Goal: Information Seeking & Learning: Learn about a topic

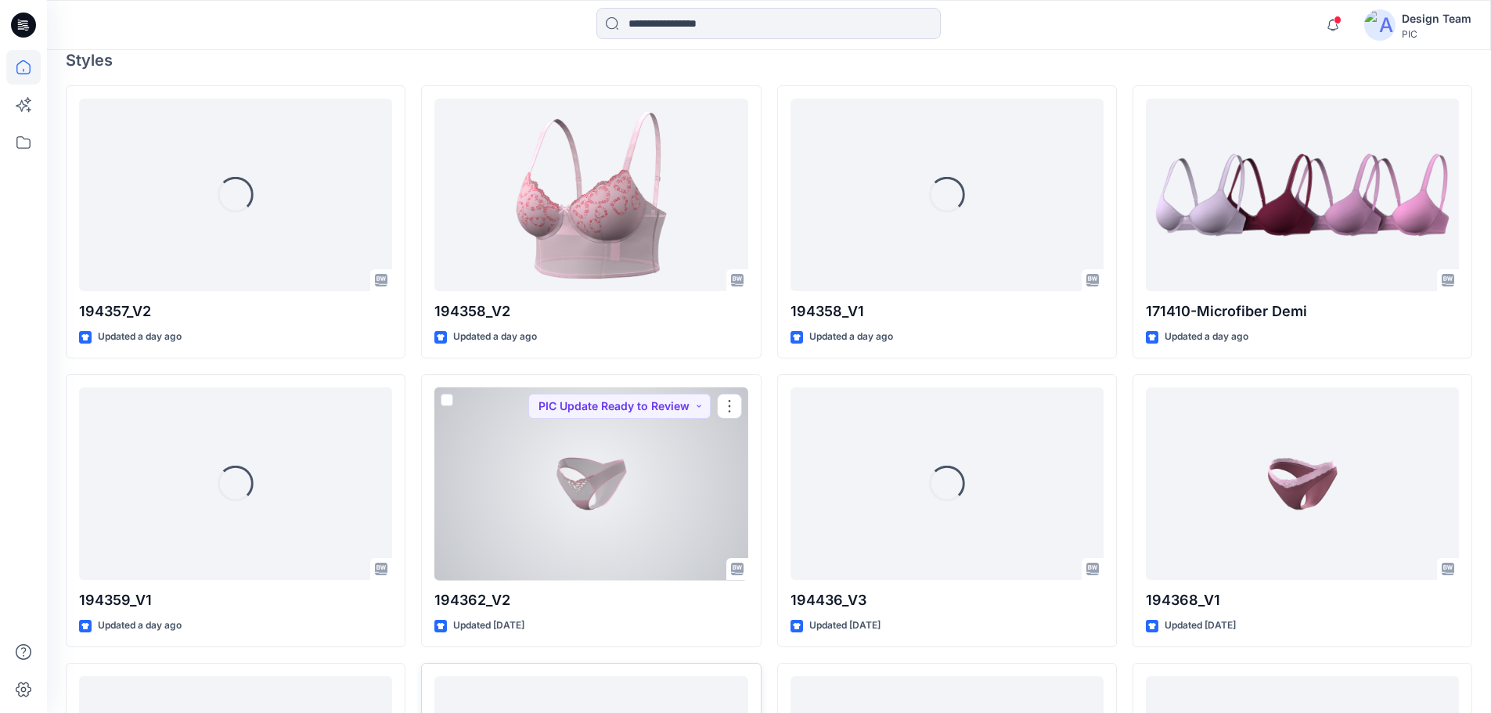
scroll to position [626, 0]
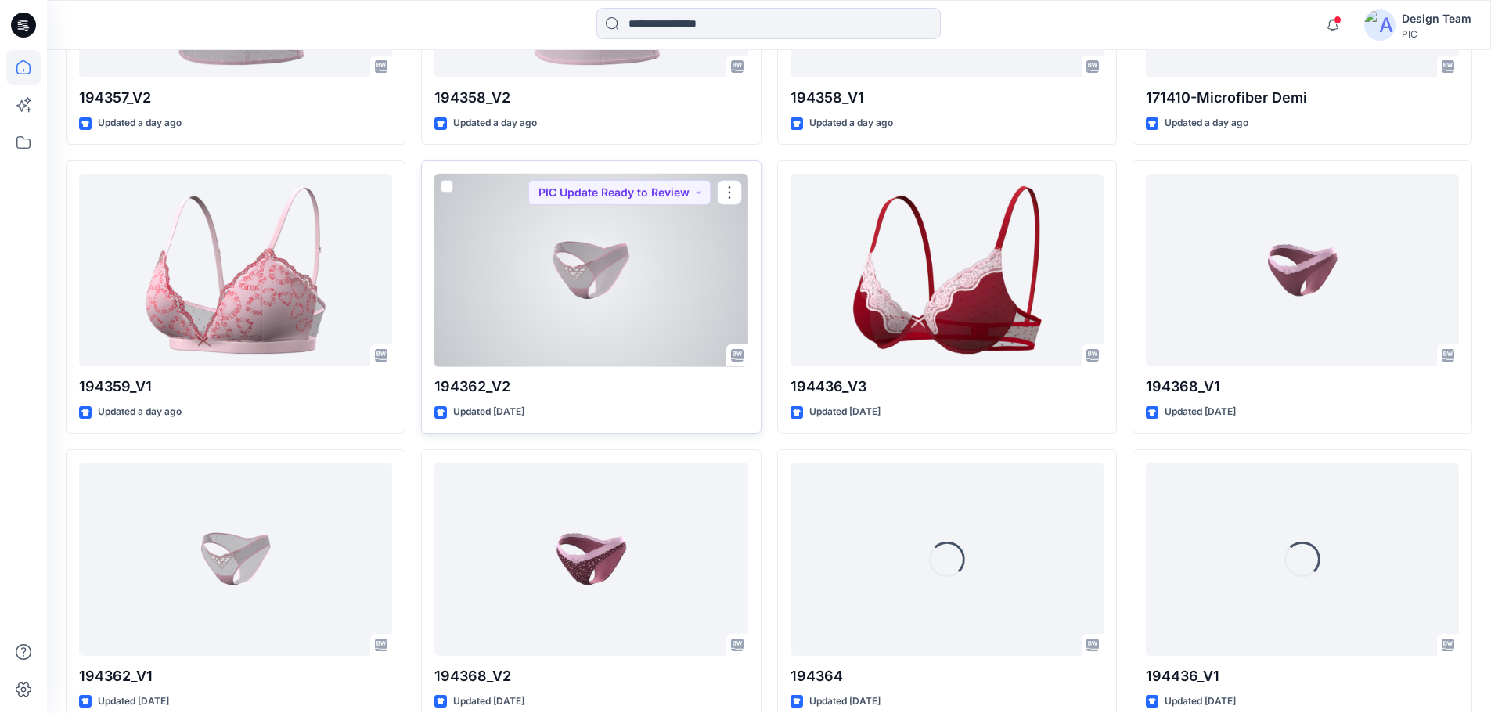
click at [603, 269] on div at bounding box center [590, 270] width 313 height 193
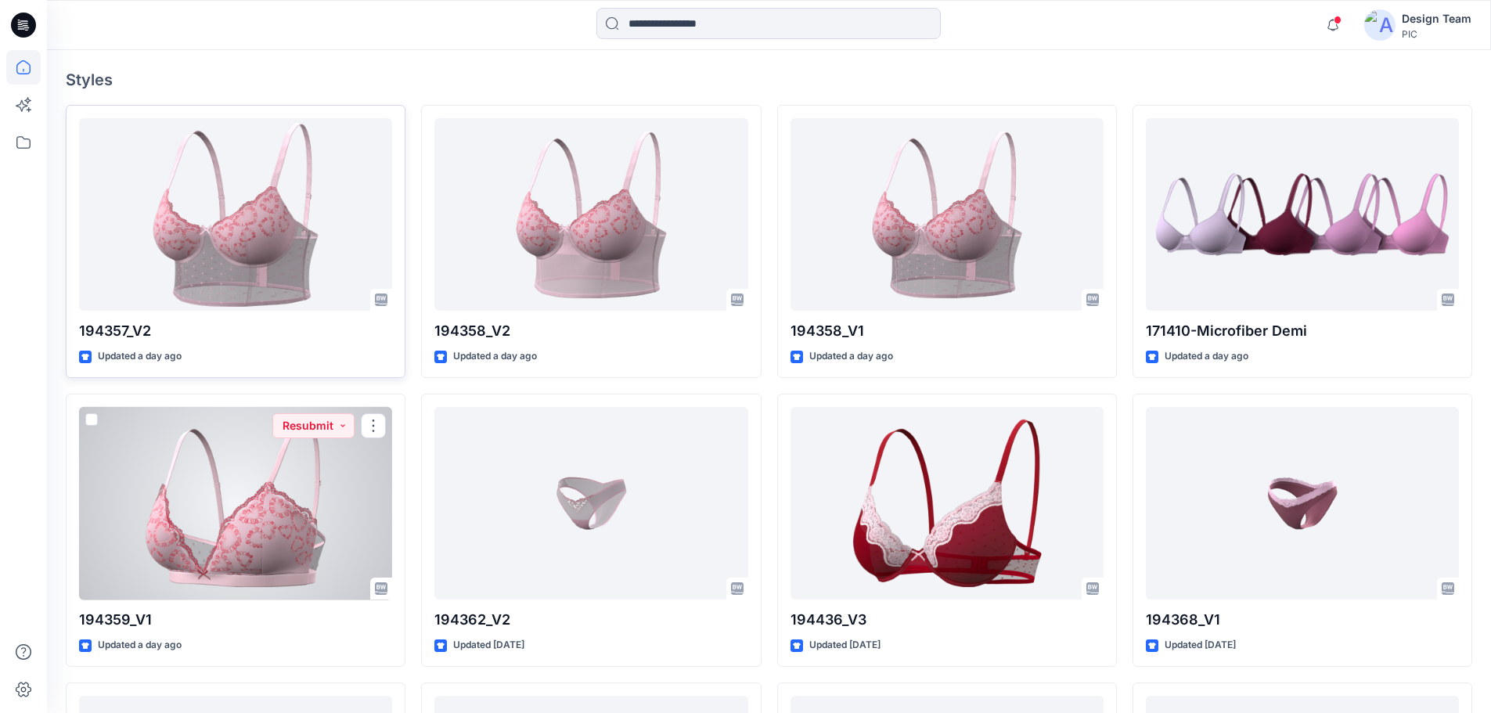
scroll to position [391, 0]
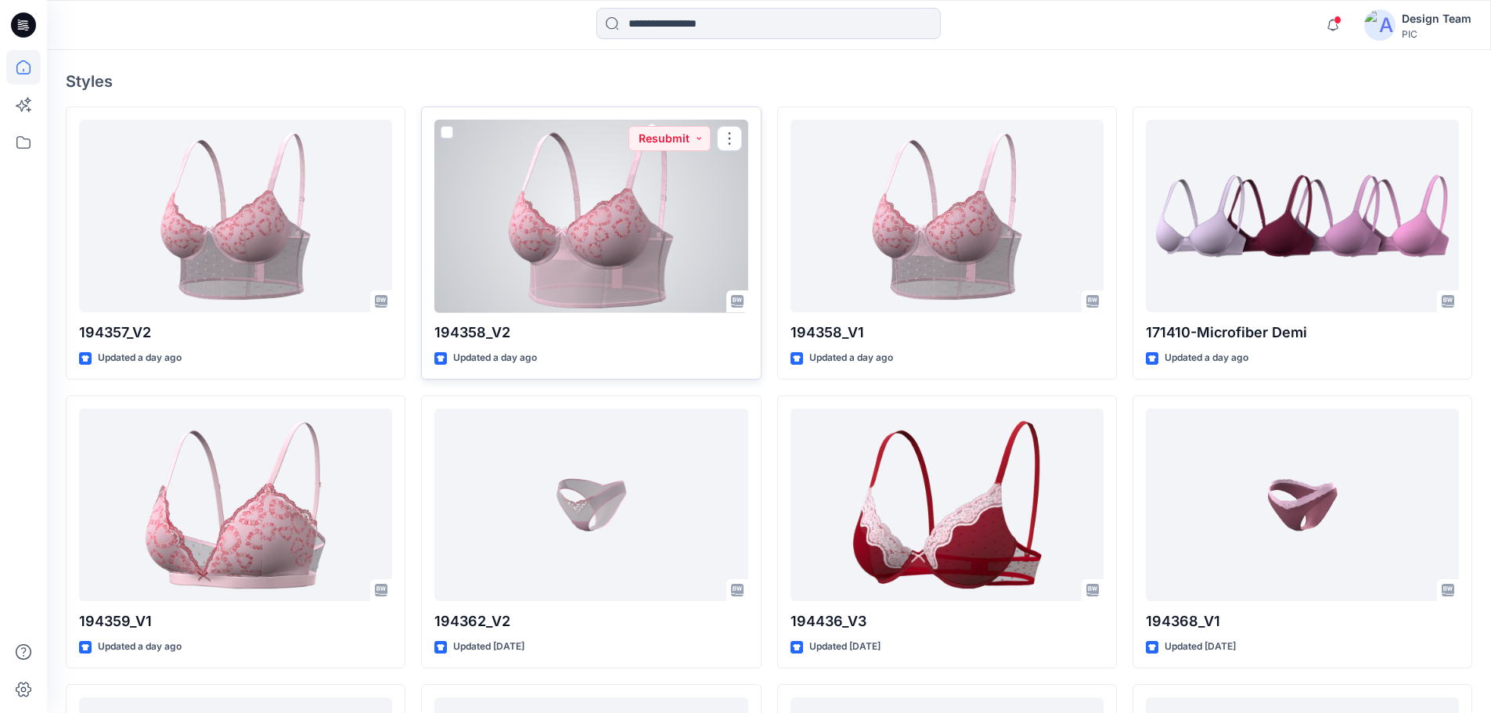
click at [521, 231] on div at bounding box center [590, 216] width 313 height 193
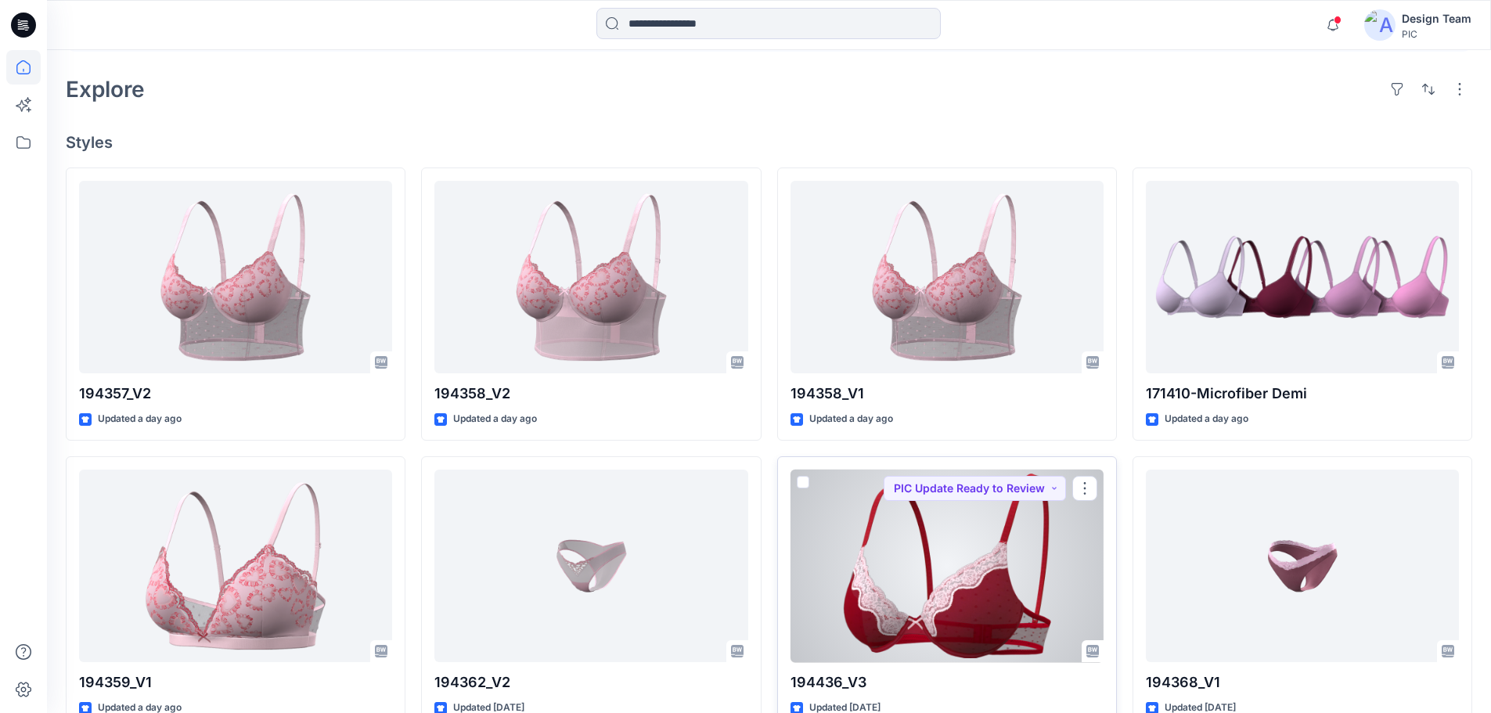
scroll to position [319, 0]
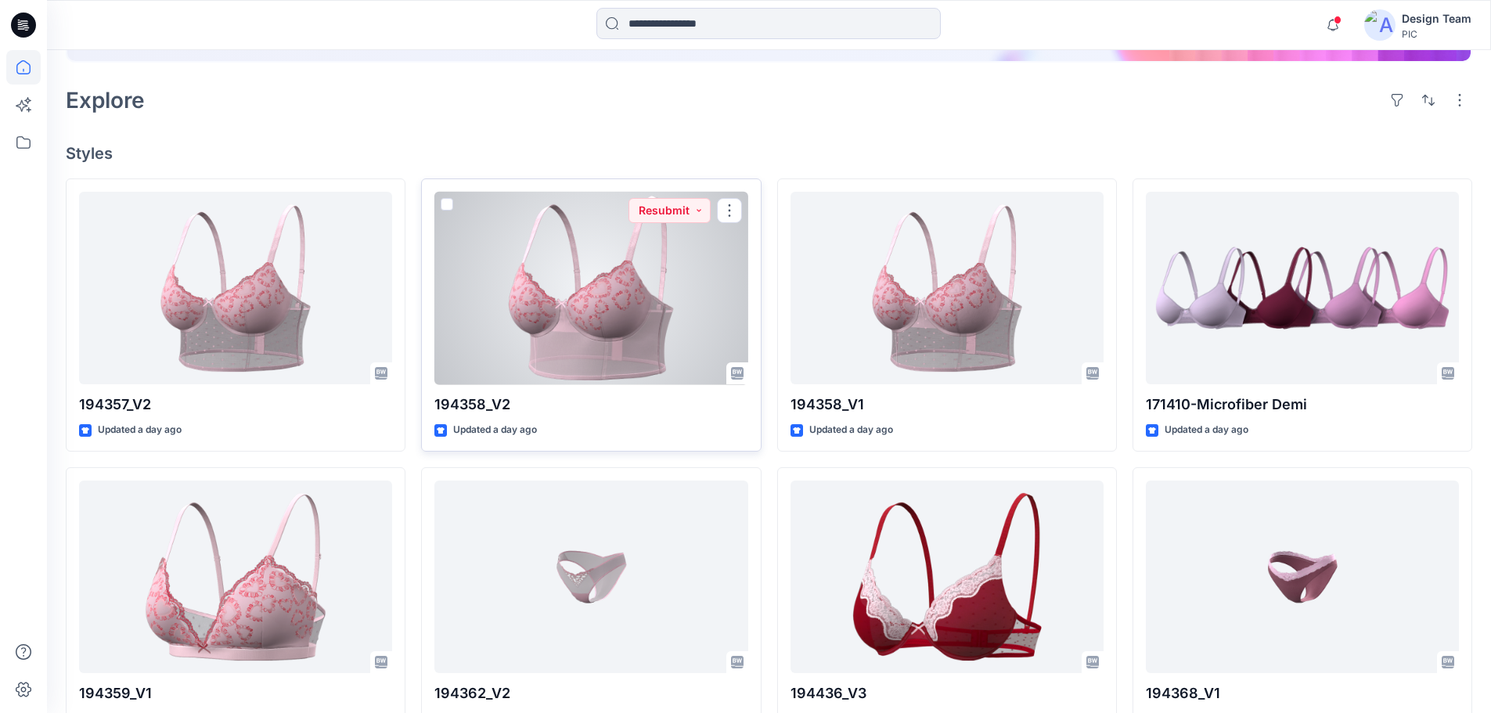
click at [639, 348] on div at bounding box center [590, 288] width 313 height 193
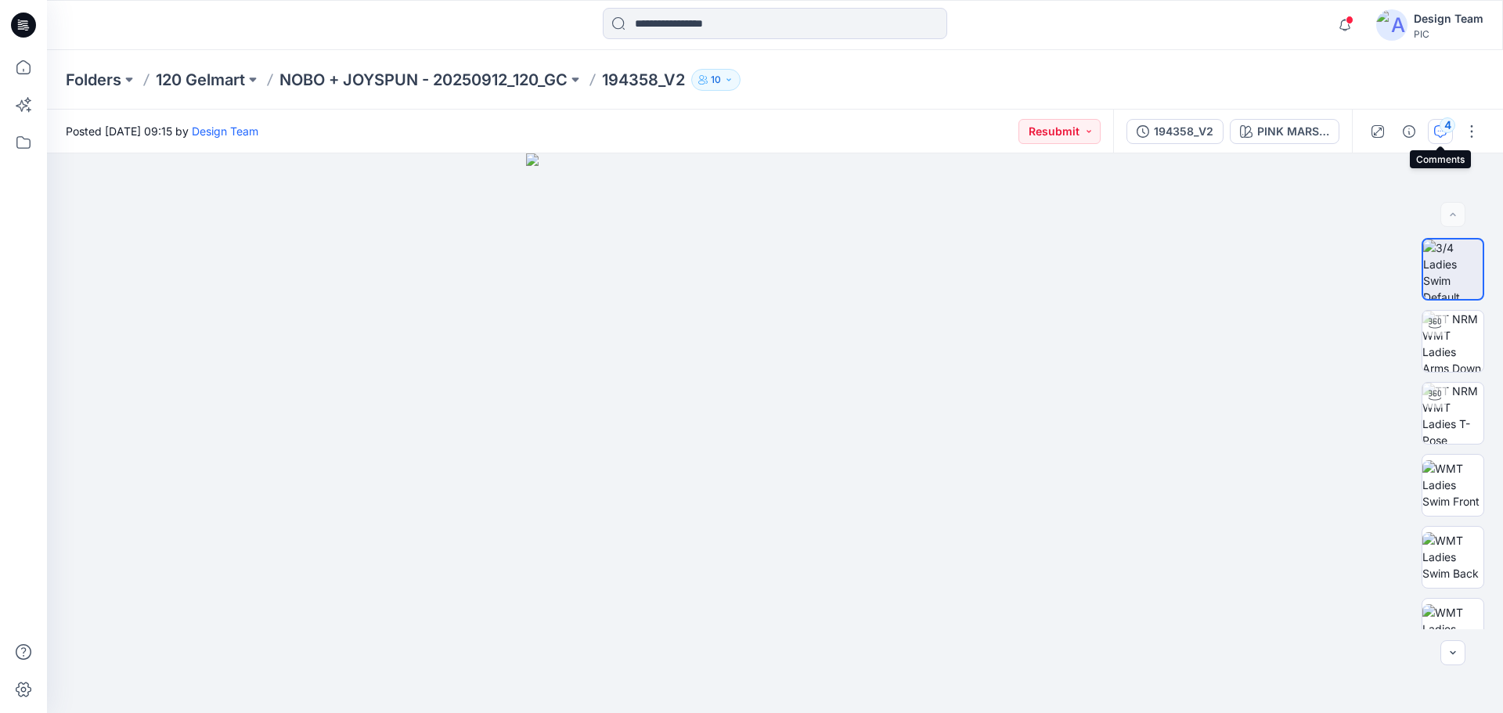
click at [1440, 132] on icon "button" at bounding box center [1440, 131] width 13 height 13
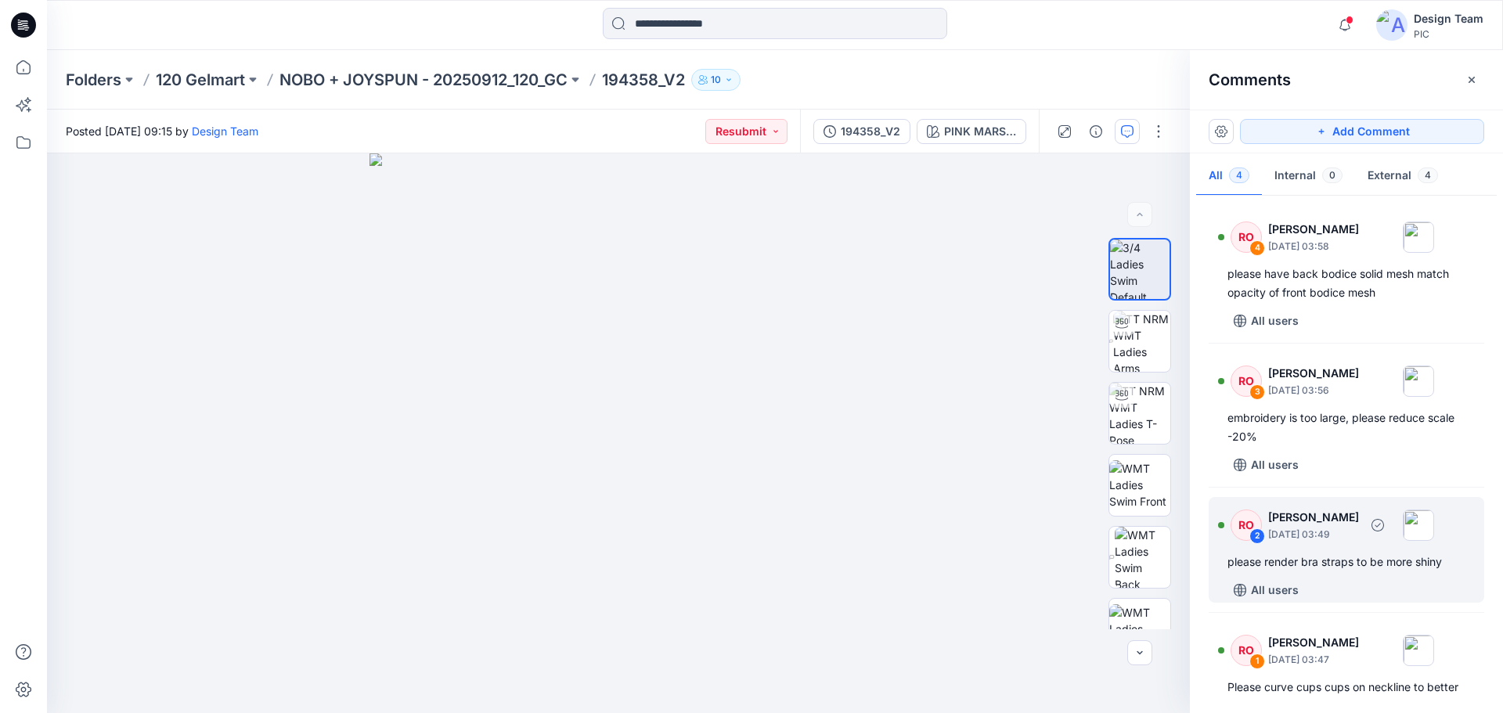
scroll to position [130, 0]
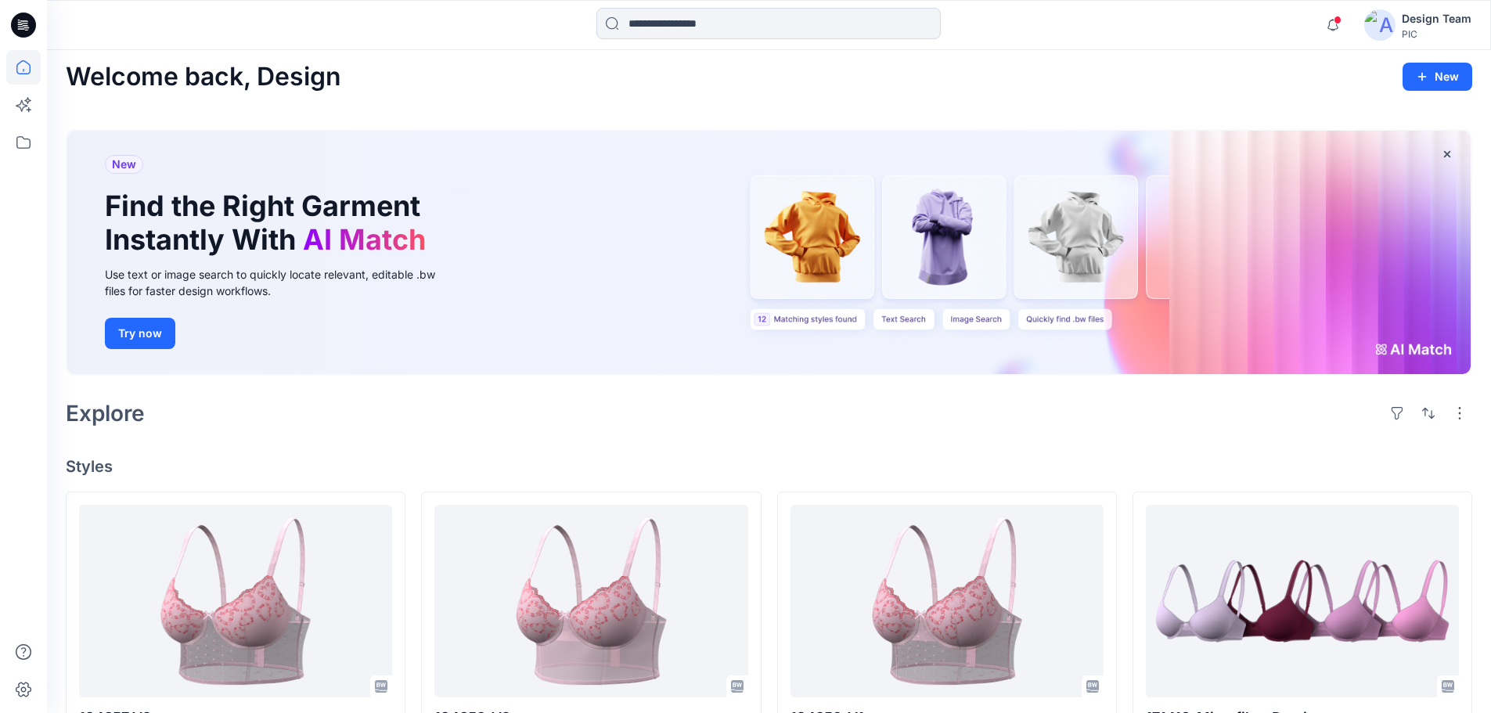
scroll to position [241, 0]
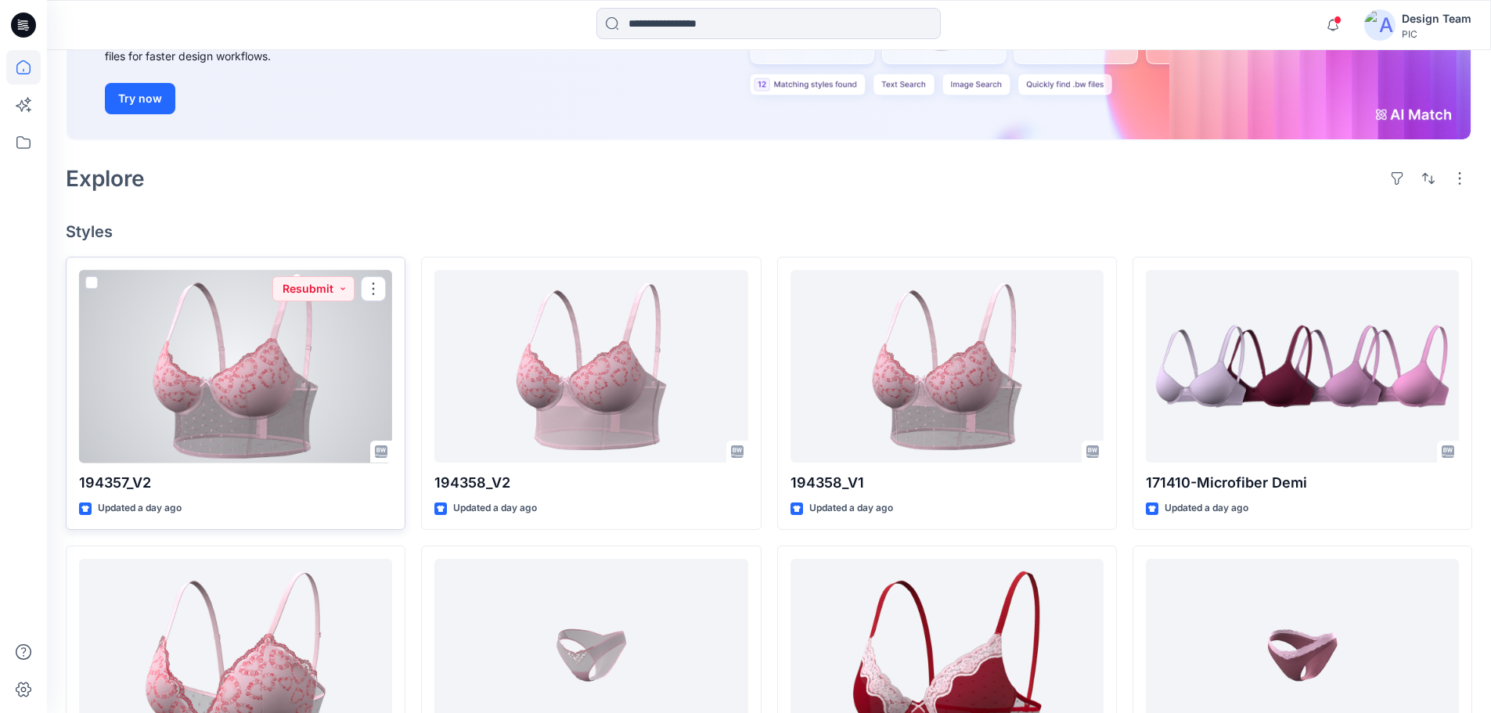
click at [240, 393] on div at bounding box center [235, 366] width 313 height 193
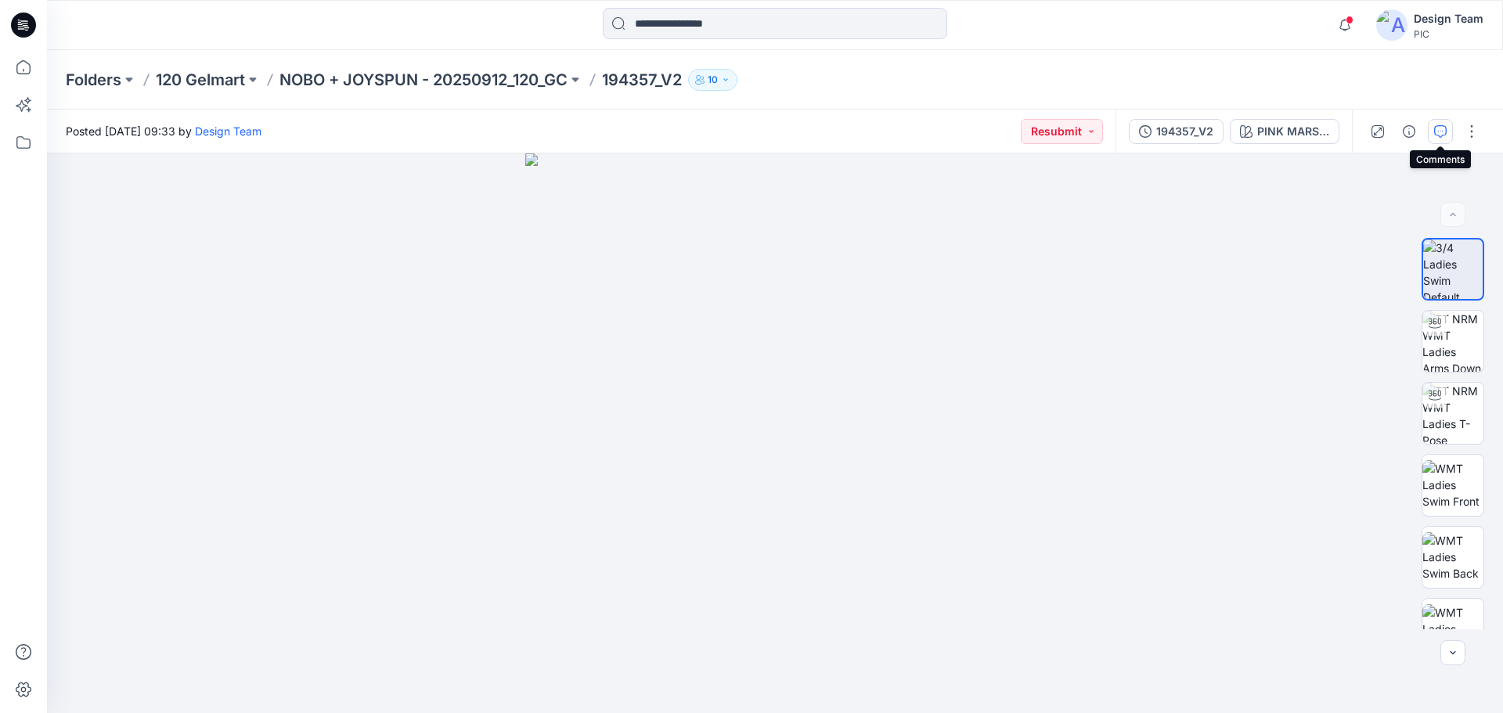
click at [1440, 131] on icon "button" at bounding box center [1440, 131] width 13 height 13
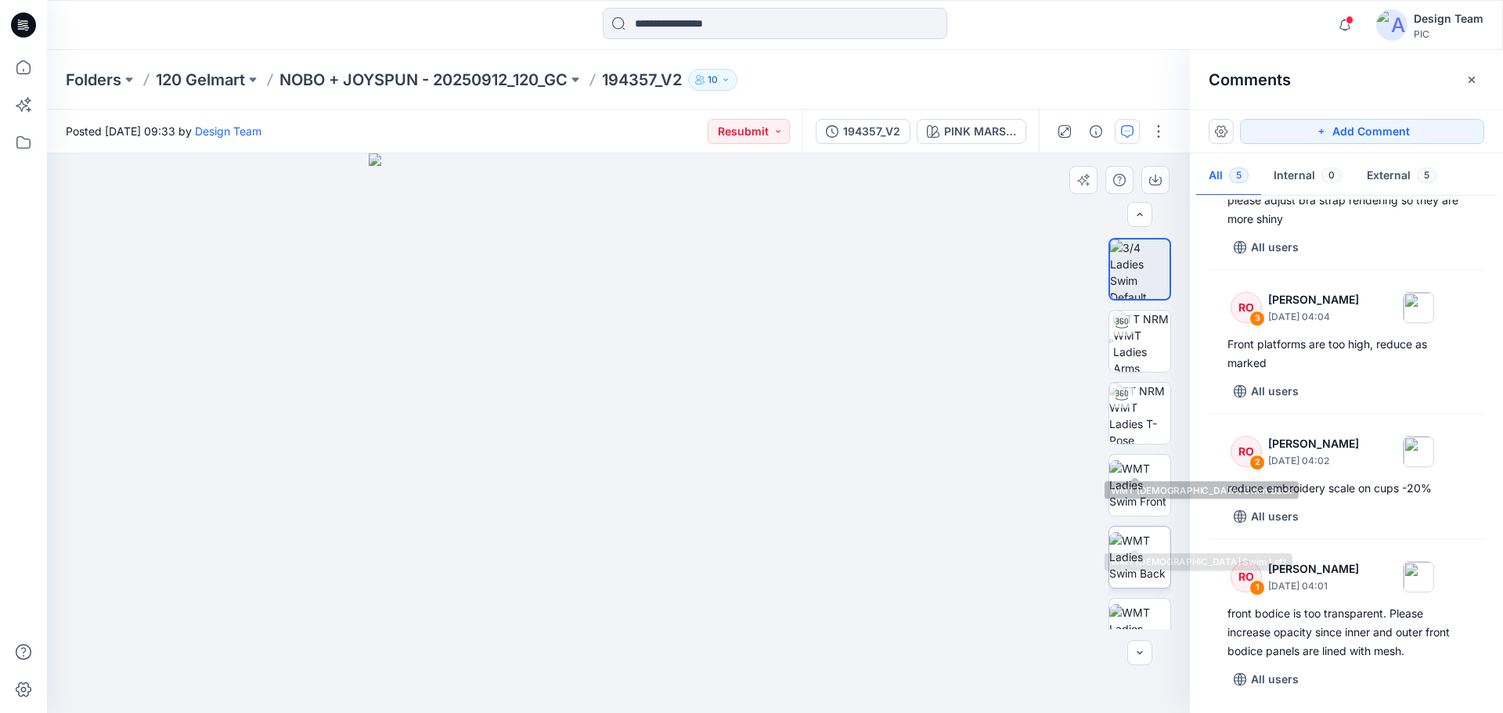
scroll to position [319, 0]
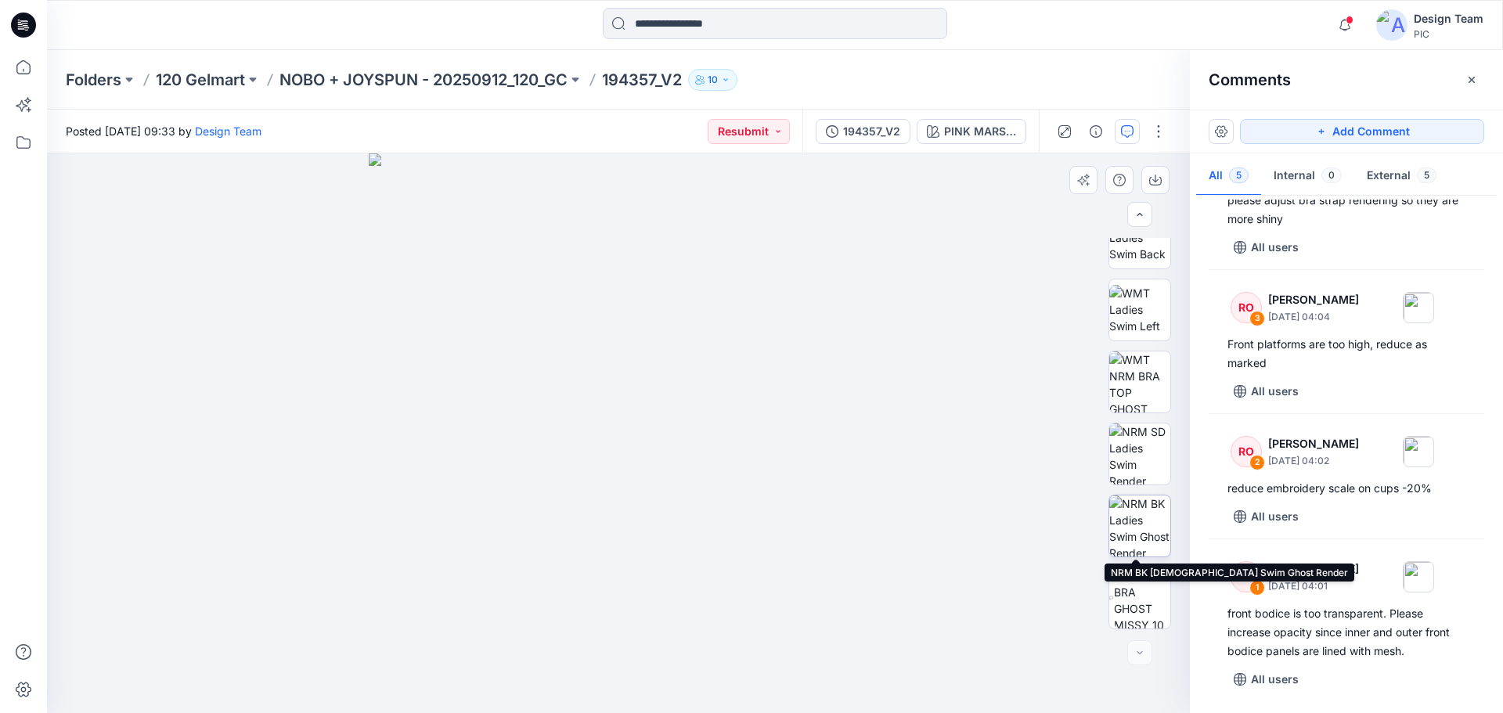
click at [1139, 524] on img at bounding box center [1139, 525] width 61 height 61
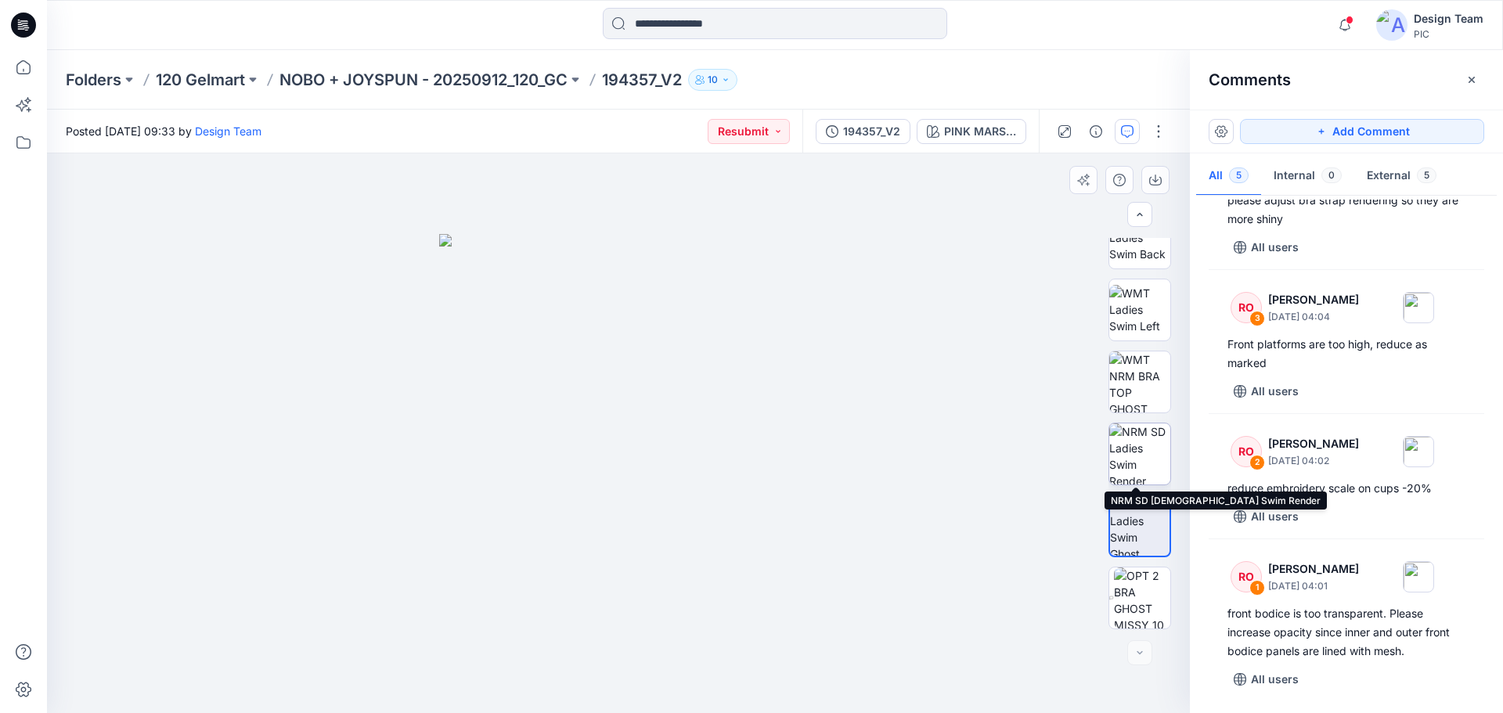
click at [1147, 468] on img at bounding box center [1139, 453] width 61 height 61
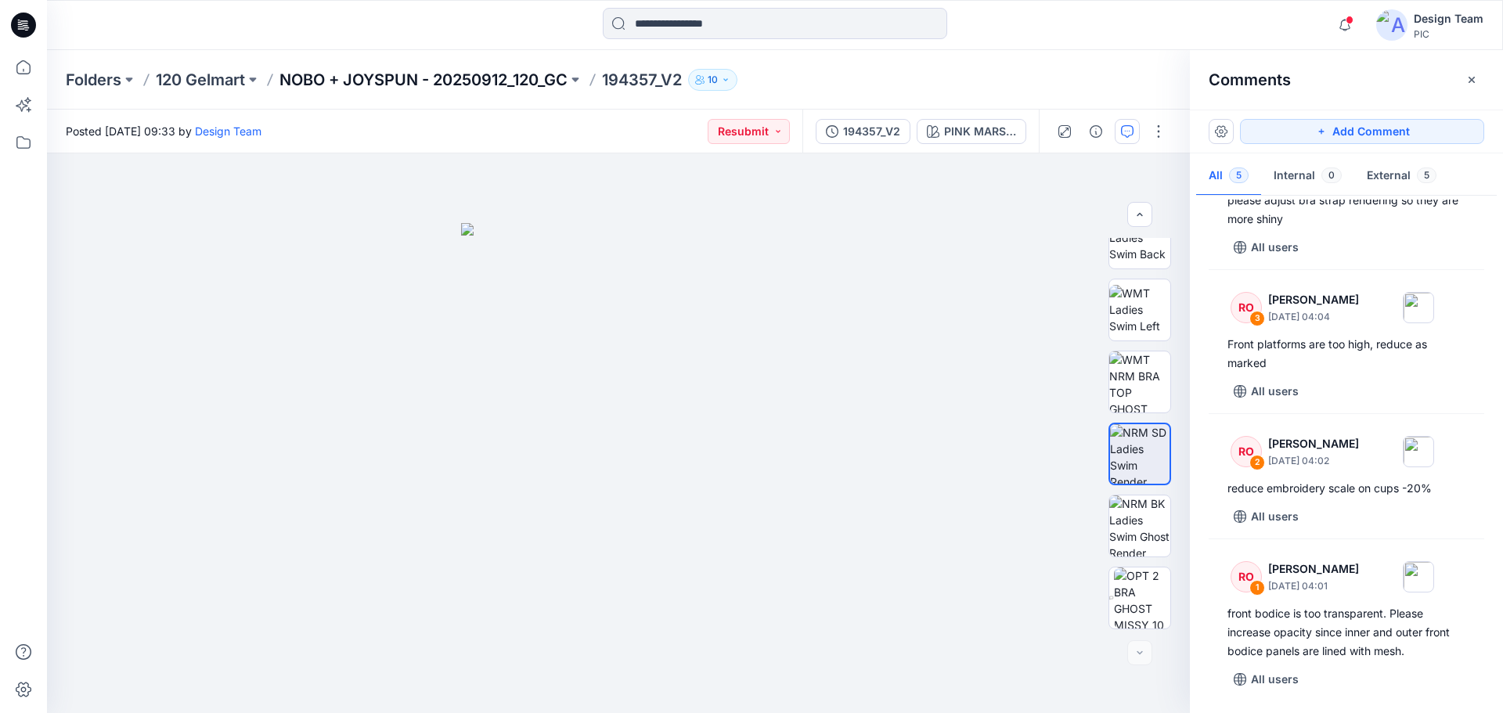
click at [445, 85] on p "NOBO + JOYSPUN - 20250912_120_GC" at bounding box center [423, 80] width 288 height 22
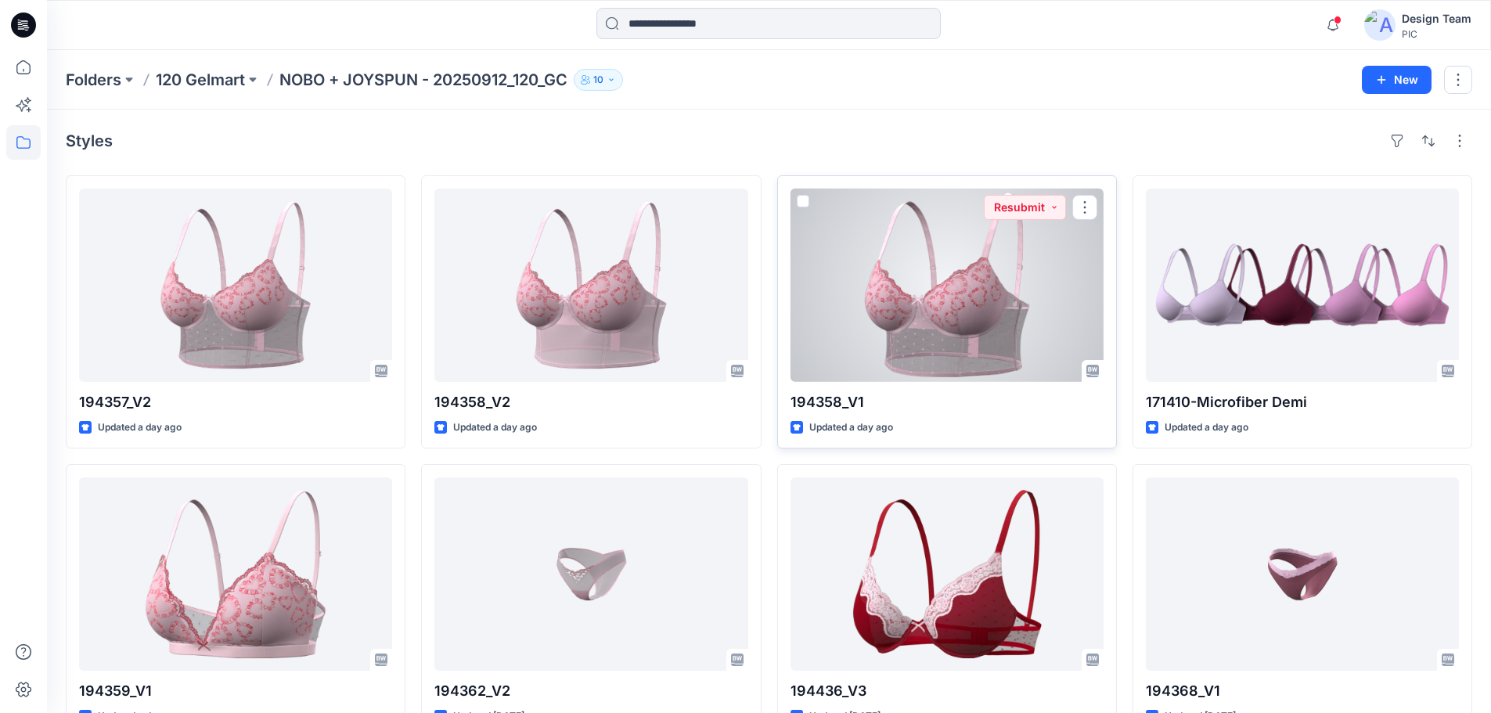
click at [938, 298] on div at bounding box center [946, 285] width 313 height 193
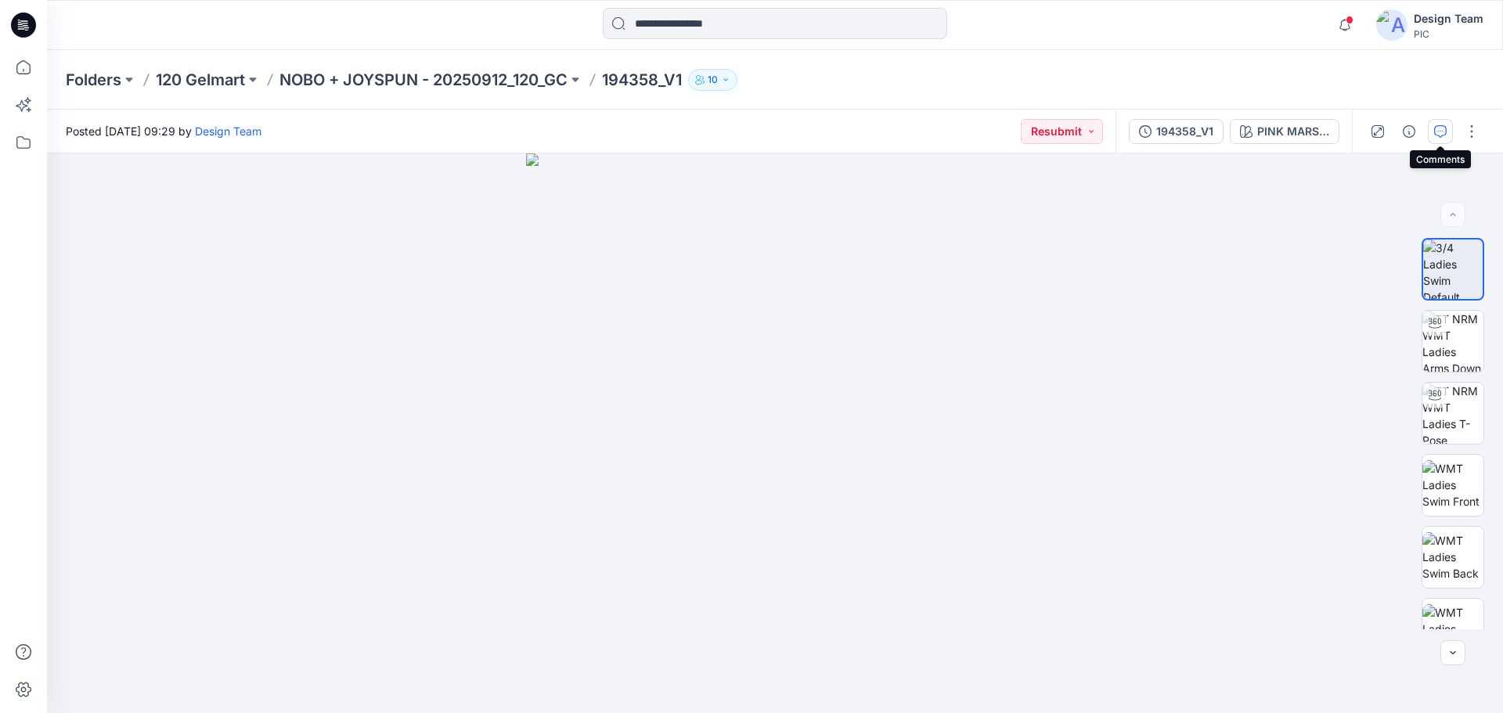
click at [1437, 128] on icon "button" at bounding box center [1440, 131] width 13 height 13
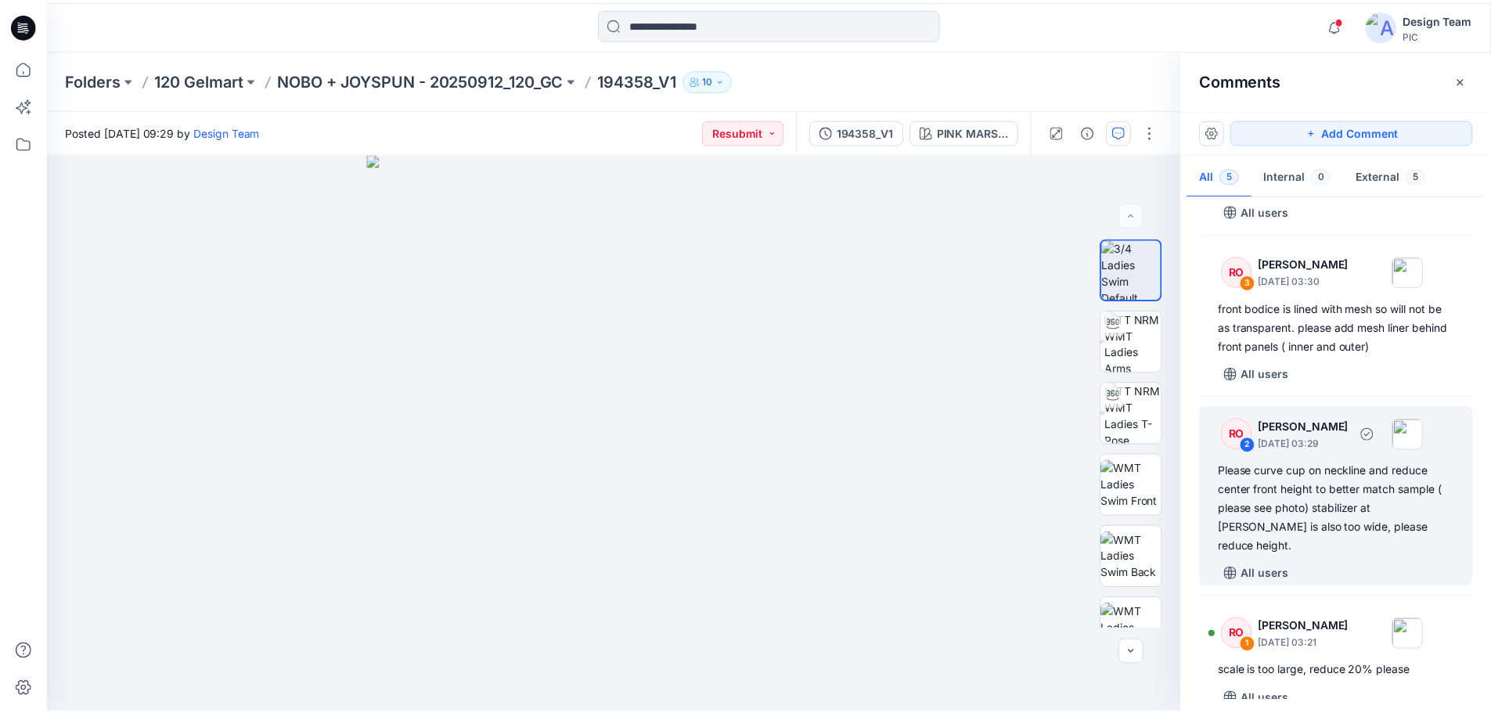
scroll to position [236, 0]
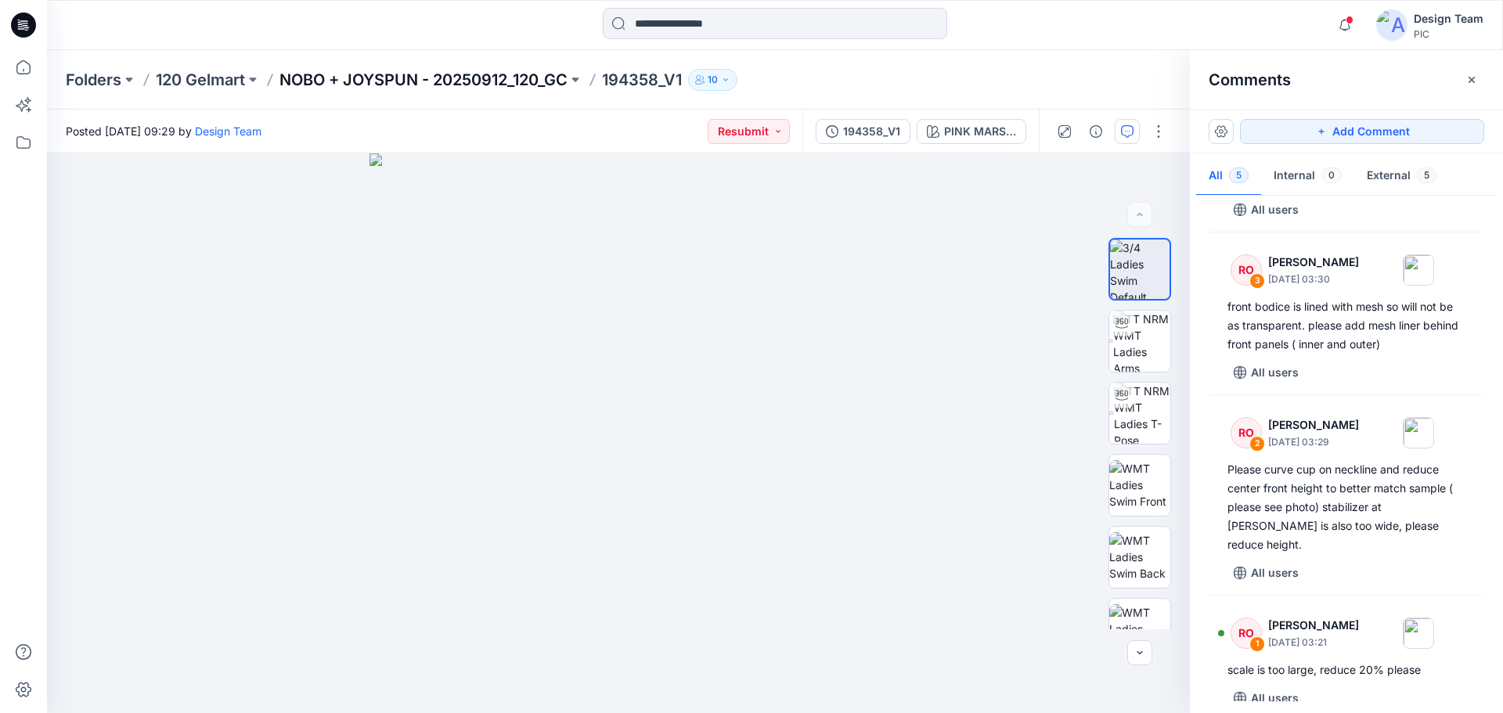
click at [388, 74] on p "NOBO + JOYSPUN - 20250912_120_GC" at bounding box center [423, 80] width 288 height 22
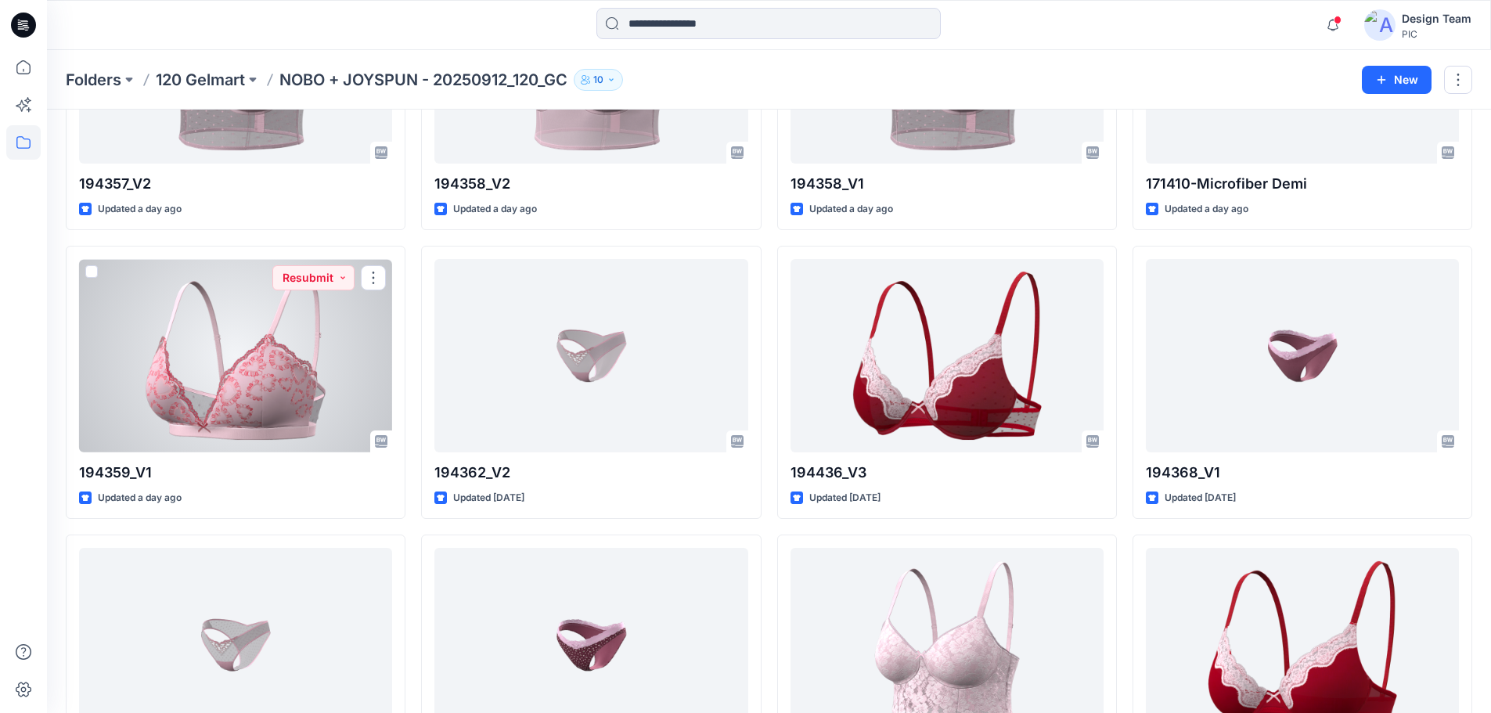
scroll to position [235, 0]
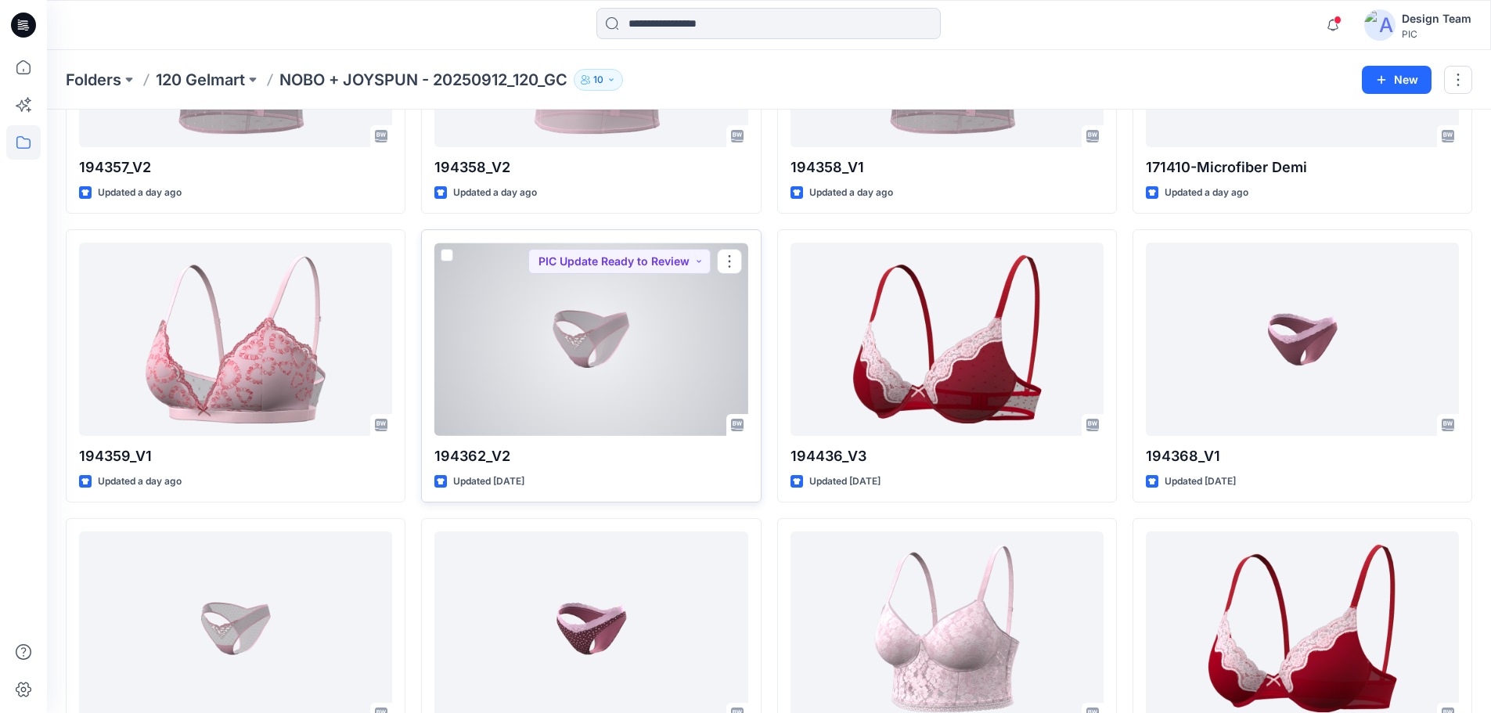
click at [652, 347] on div at bounding box center [590, 339] width 313 height 193
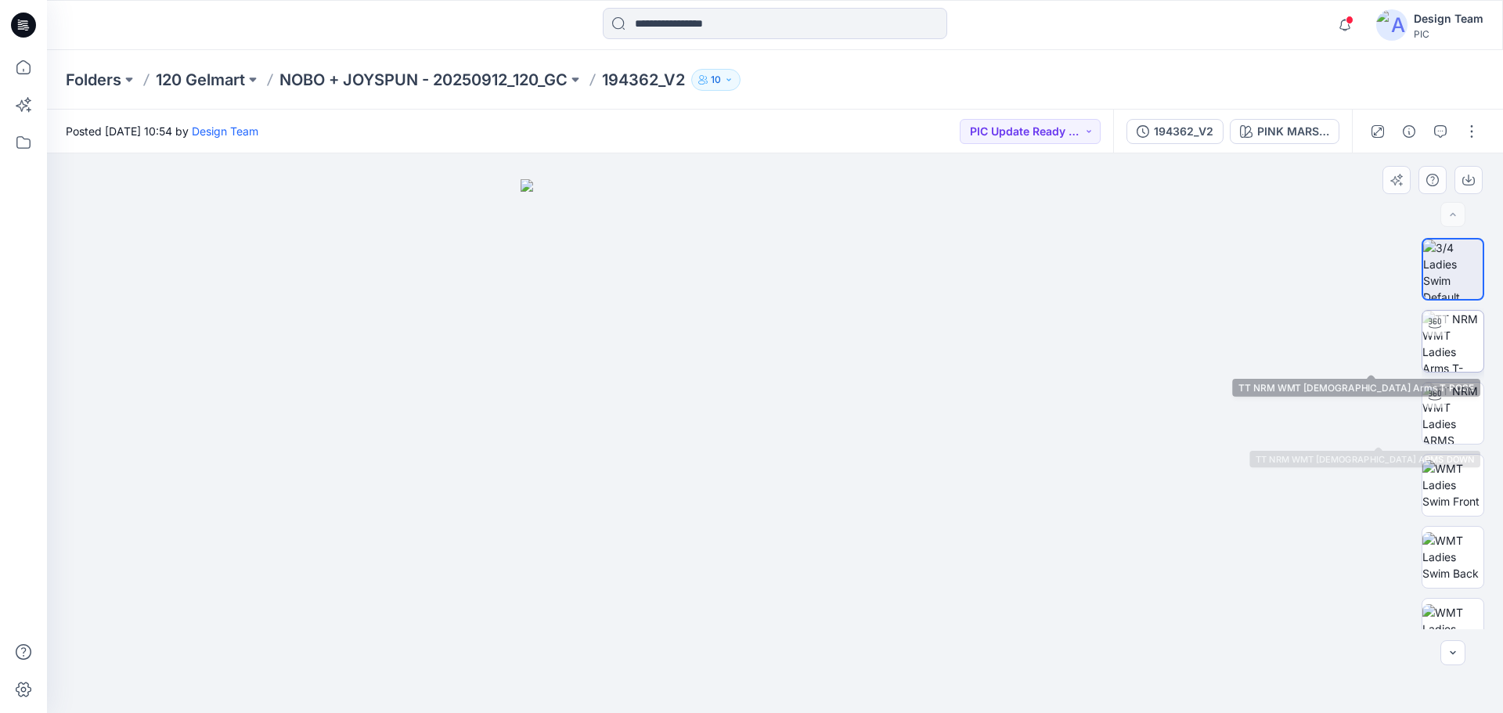
click at [1457, 340] on img at bounding box center [1452, 341] width 61 height 61
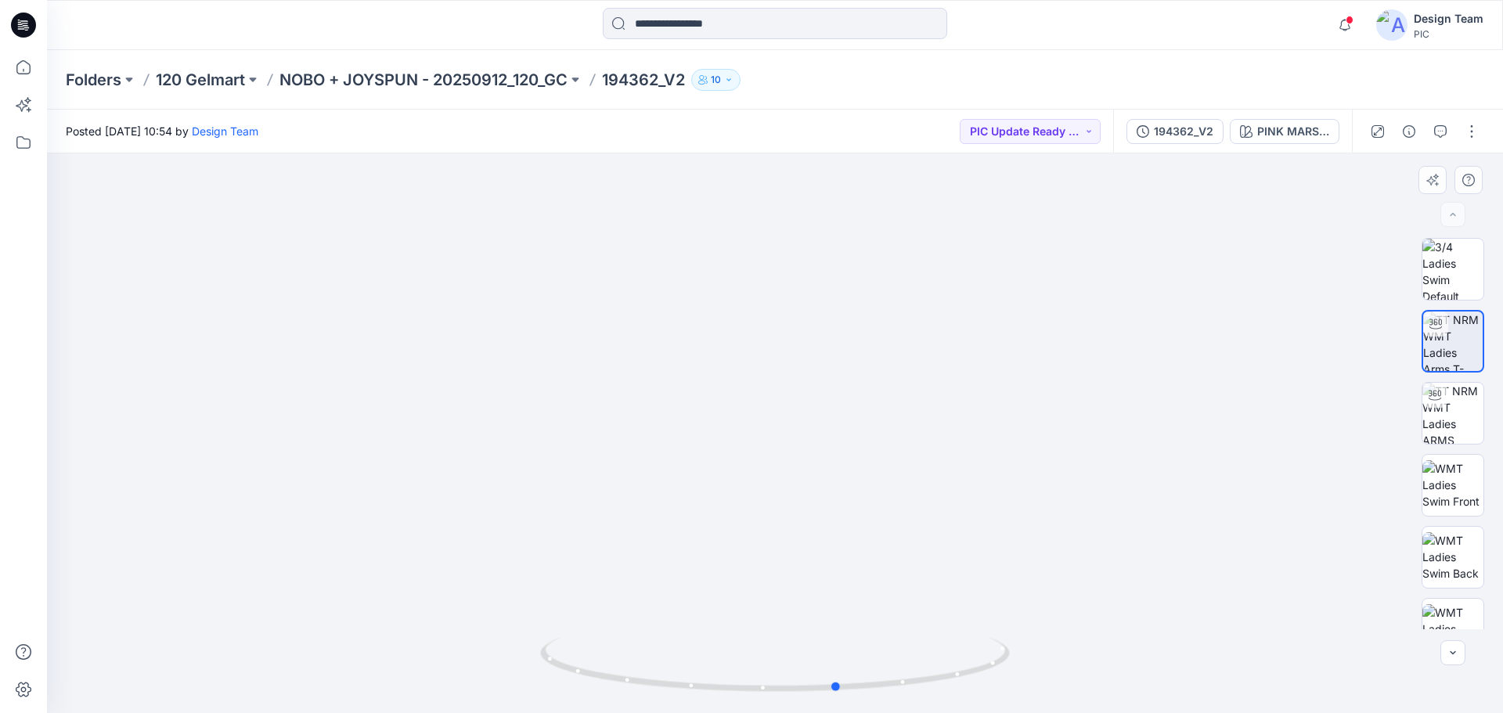
drag, startPoint x: 980, startPoint y: 675, endPoint x: 1043, endPoint y: 703, distance: 69.1
click at [1043, 703] on div at bounding box center [775, 433] width 1456 height 560
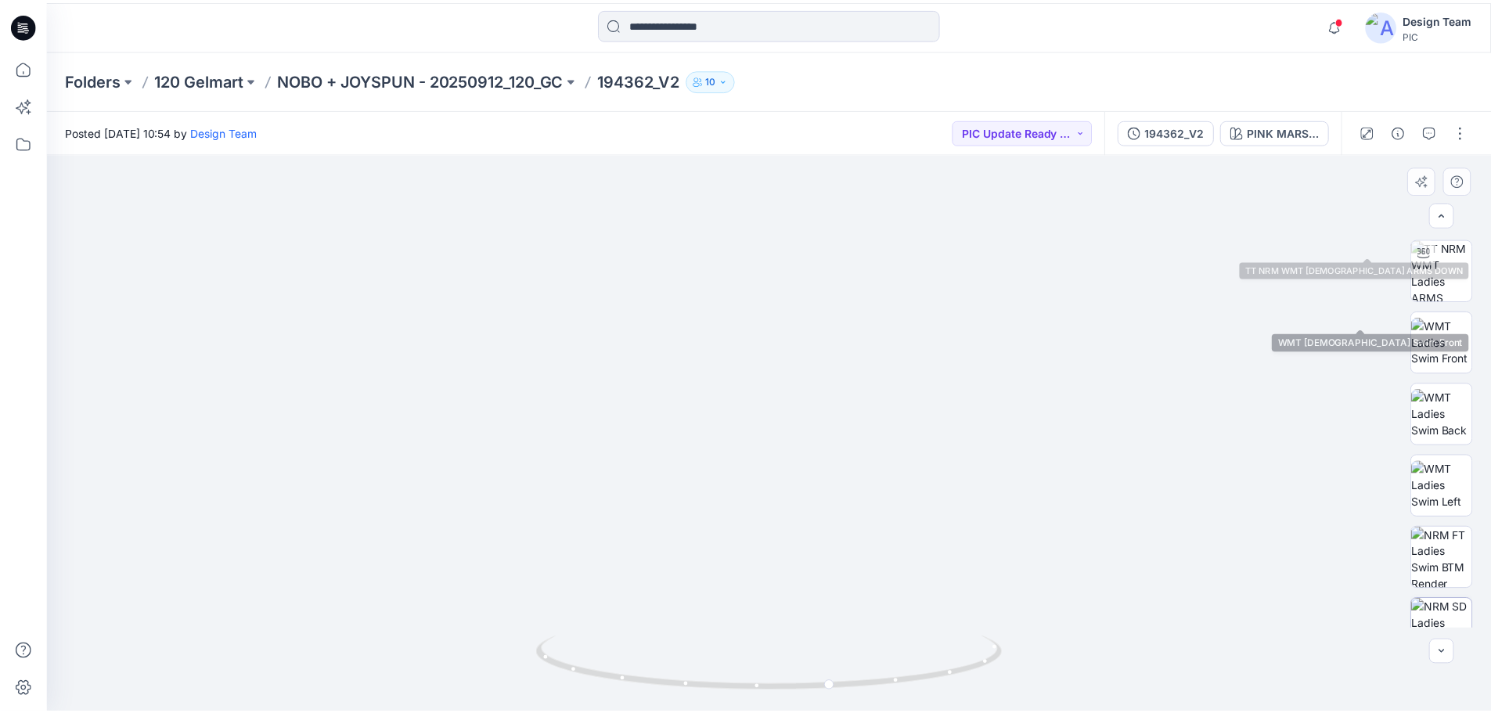
scroll to position [319, 0]
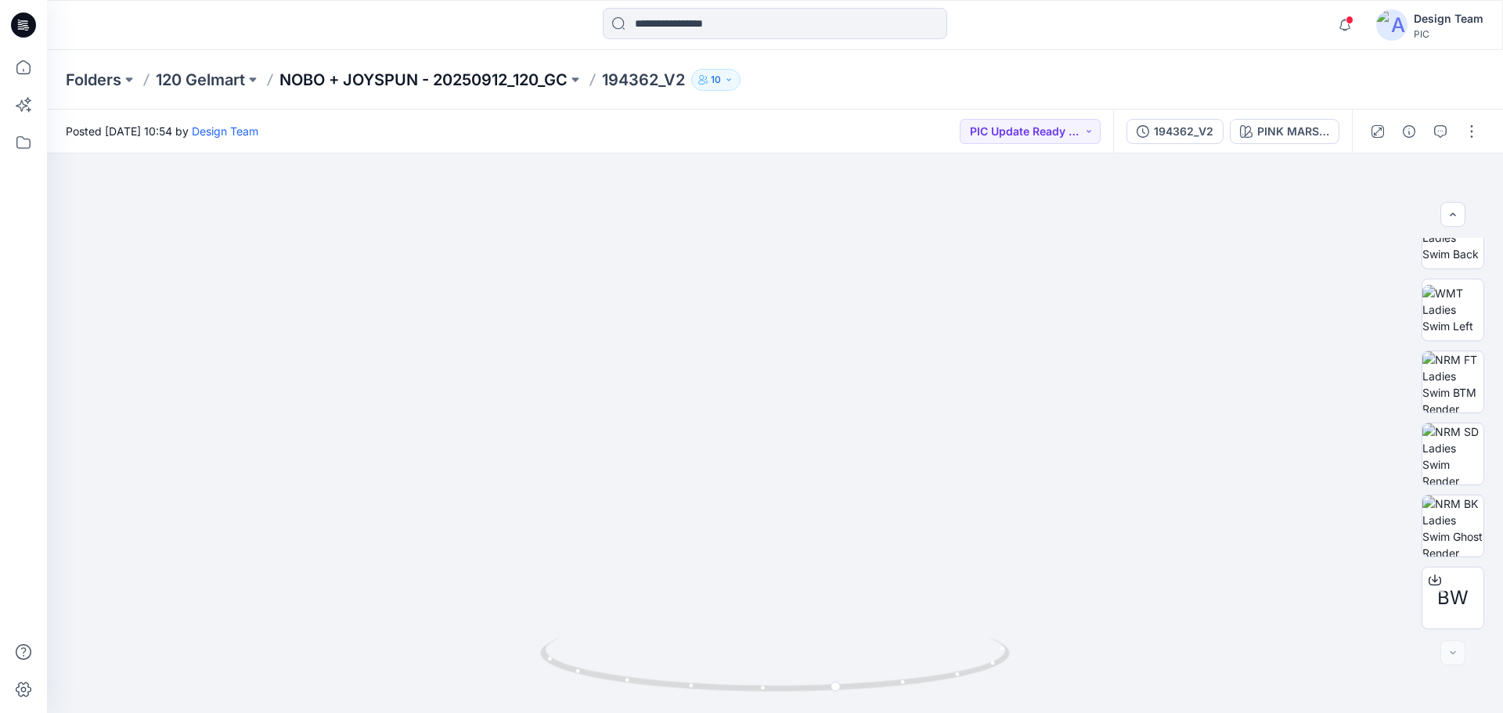
click at [498, 71] on p "NOBO + JOYSPUN - 20250912_120_GC" at bounding box center [423, 80] width 288 height 22
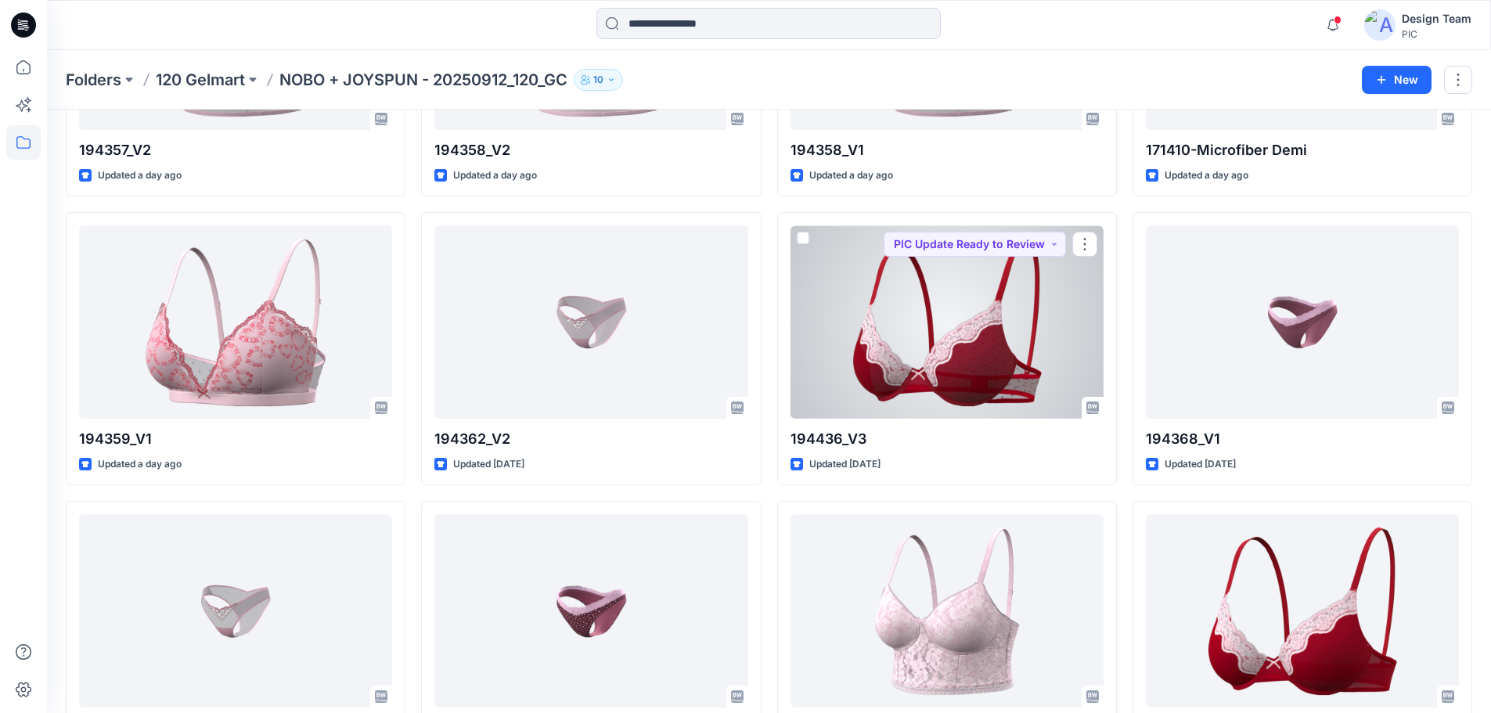
scroll to position [313, 0]
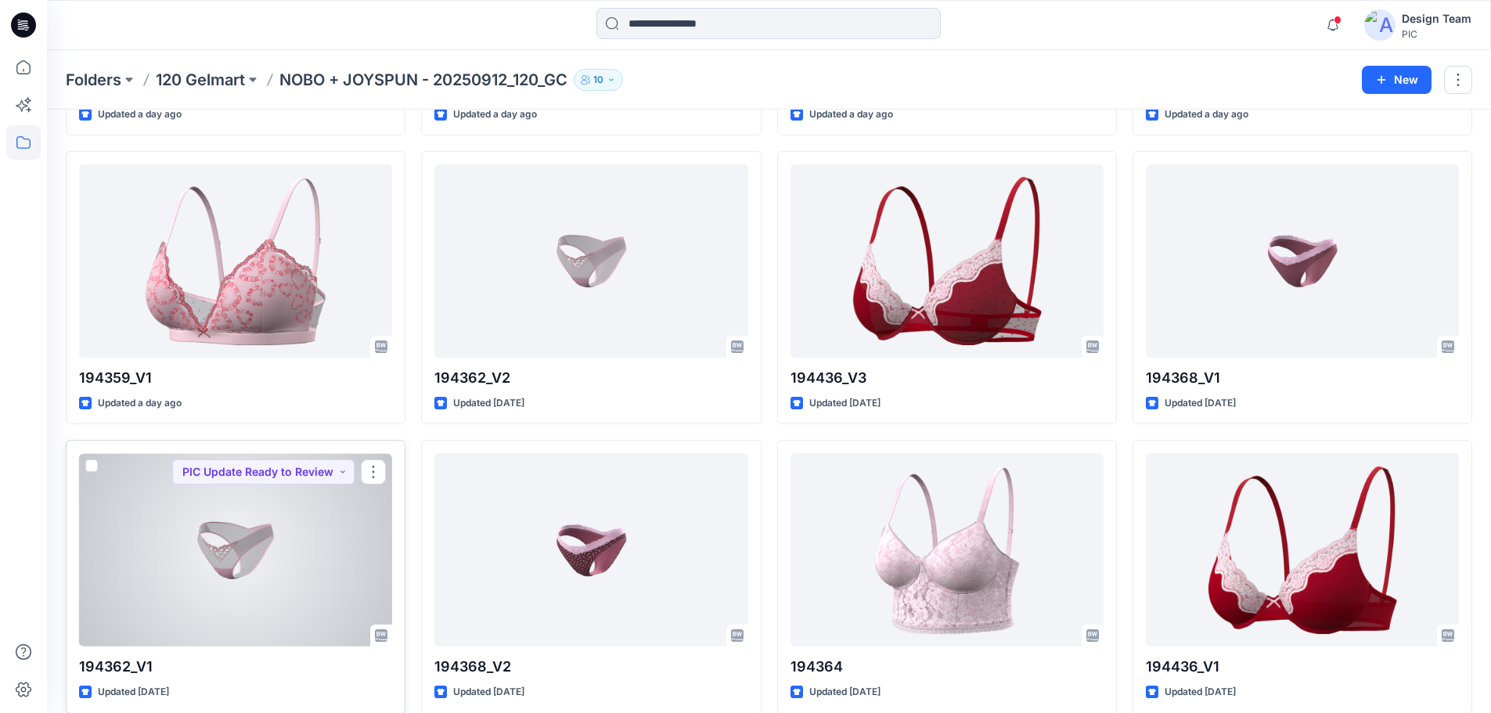
click at [314, 584] on div at bounding box center [235, 549] width 313 height 193
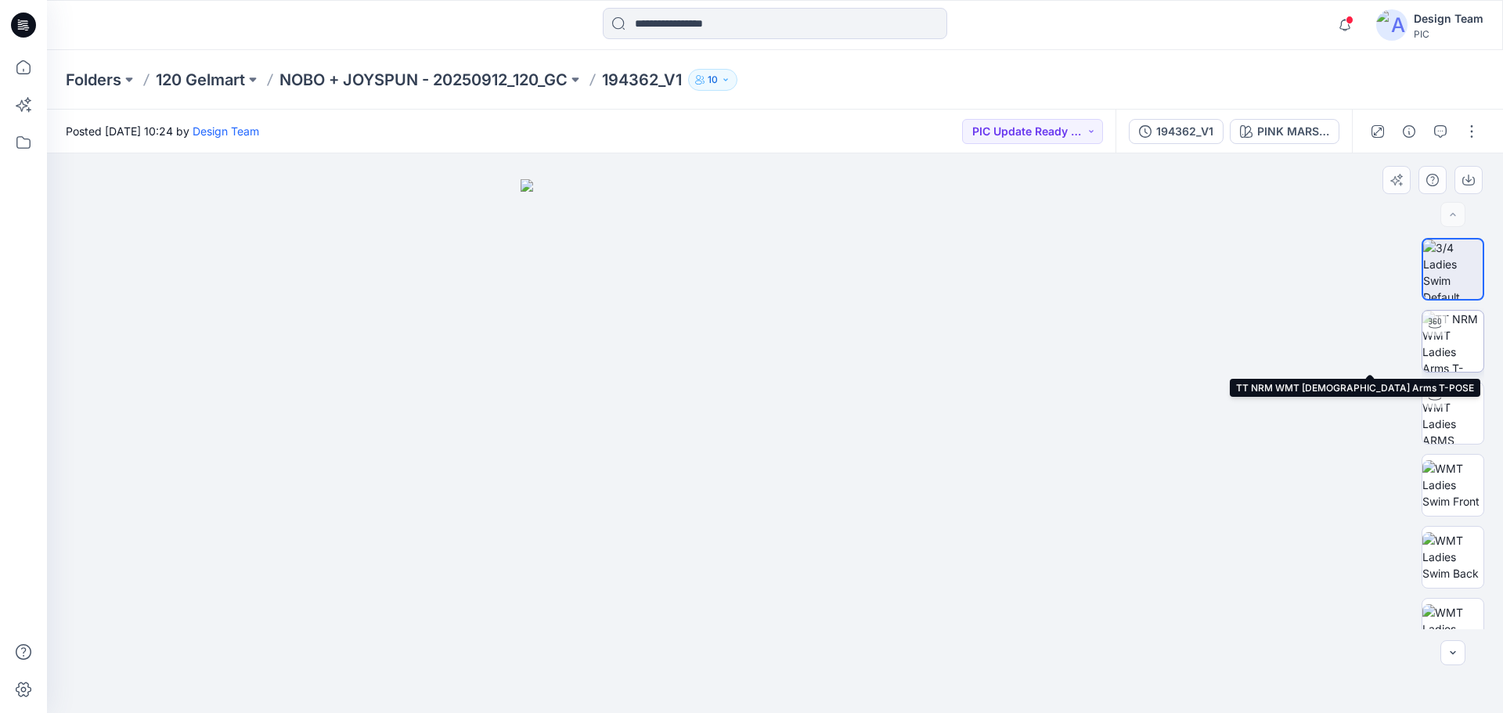
click at [1470, 347] on img at bounding box center [1452, 341] width 61 height 61
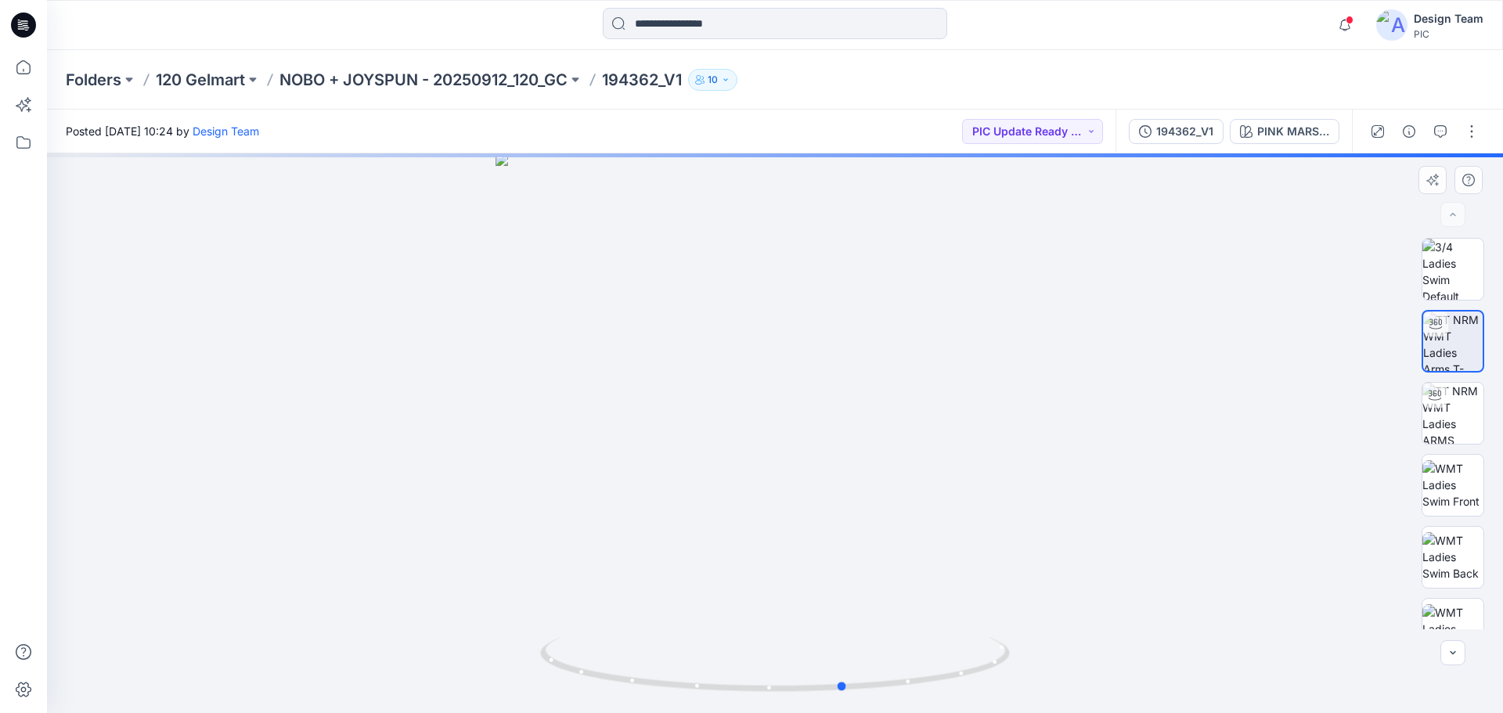
drag, startPoint x: 892, startPoint y: 690, endPoint x: 962, endPoint y: 698, distance: 70.1
click at [962, 698] on div at bounding box center [775, 433] width 1456 height 560
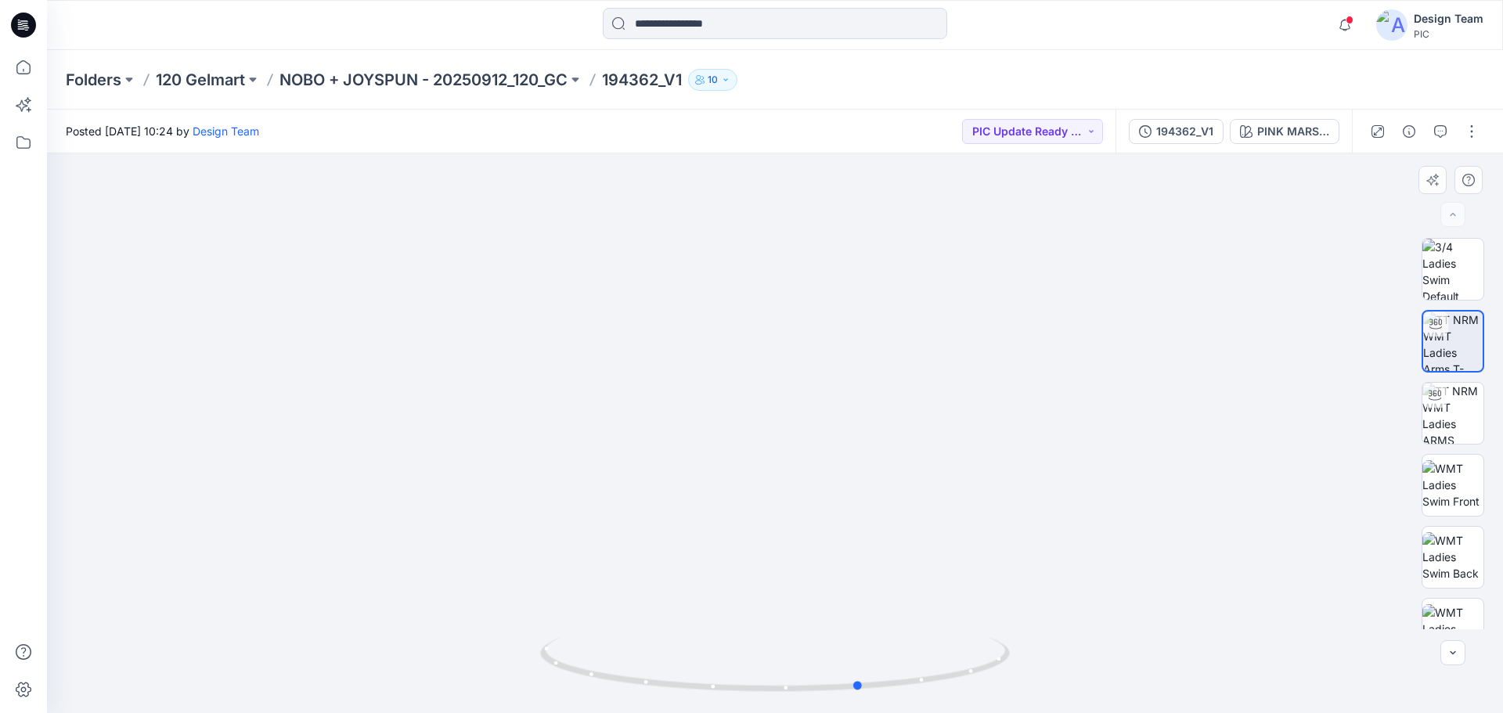
drag, startPoint x: 926, startPoint y: 682, endPoint x: 960, endPoint y: 696, distance: 36.2
click at [960, 695] on icon at bounding box center [776, 666] width 473 height 59
click at [427, 74] on p "NOBO + JOYSPUN - 20250912_120_GC" at bounding box center [423, 80] width 288 height 22
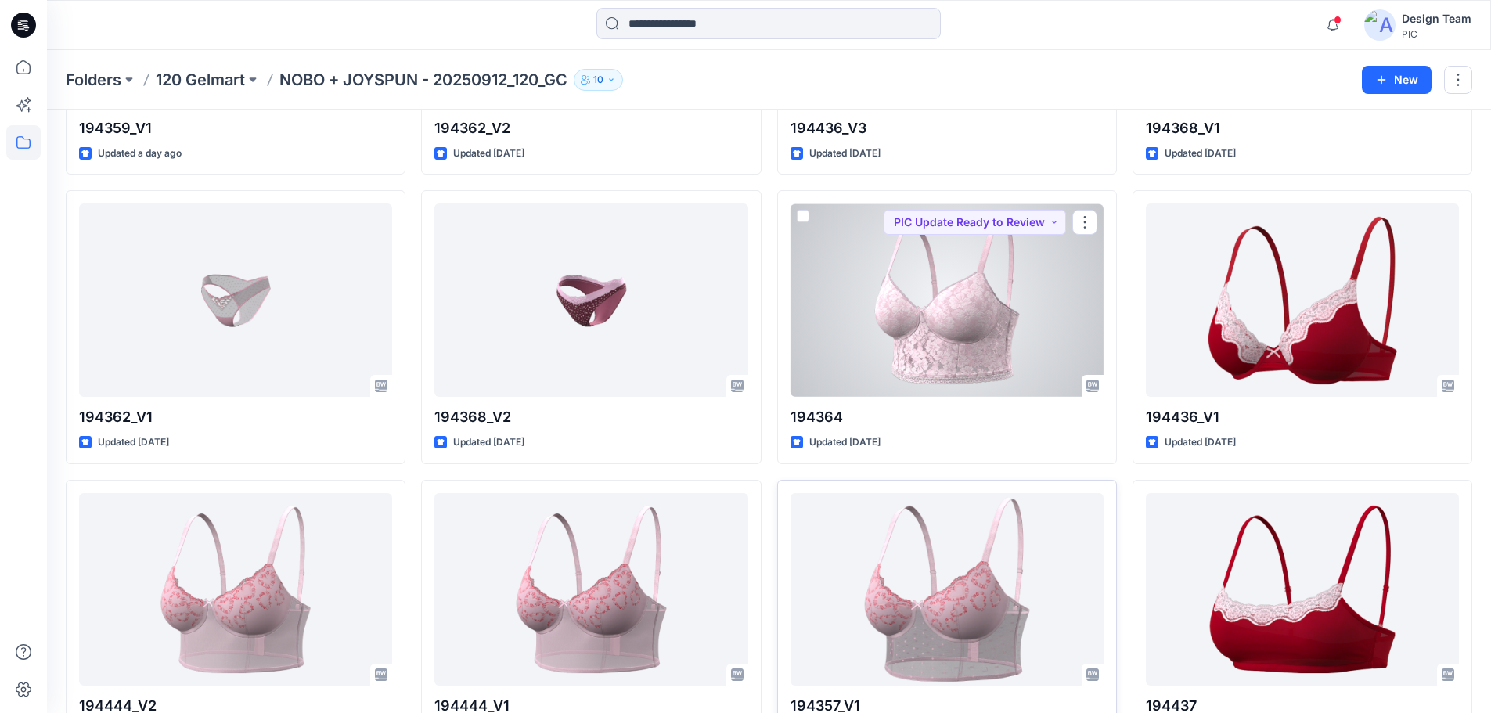
scroll to position [1015, 0]
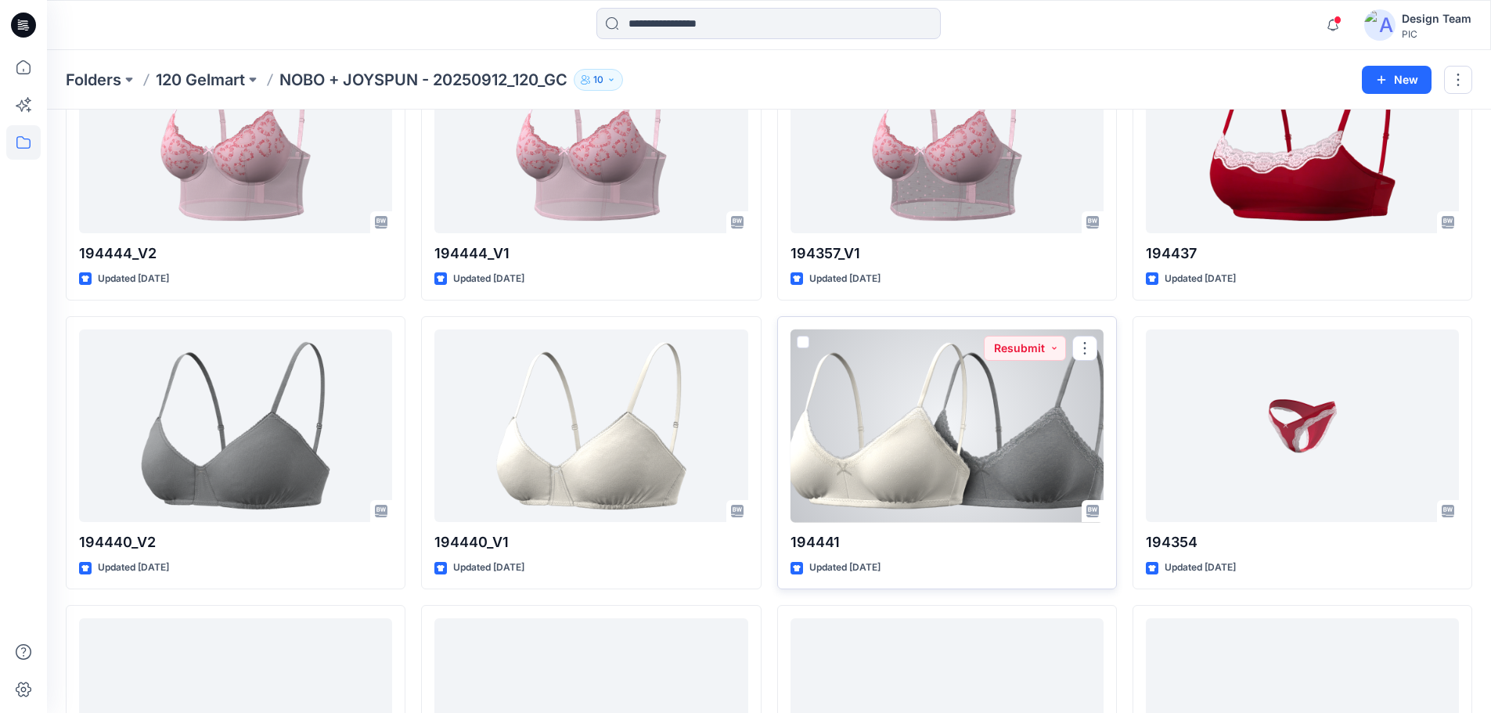
click at [981, 495] on div at bounding box center [946, 425] width 313 height 193
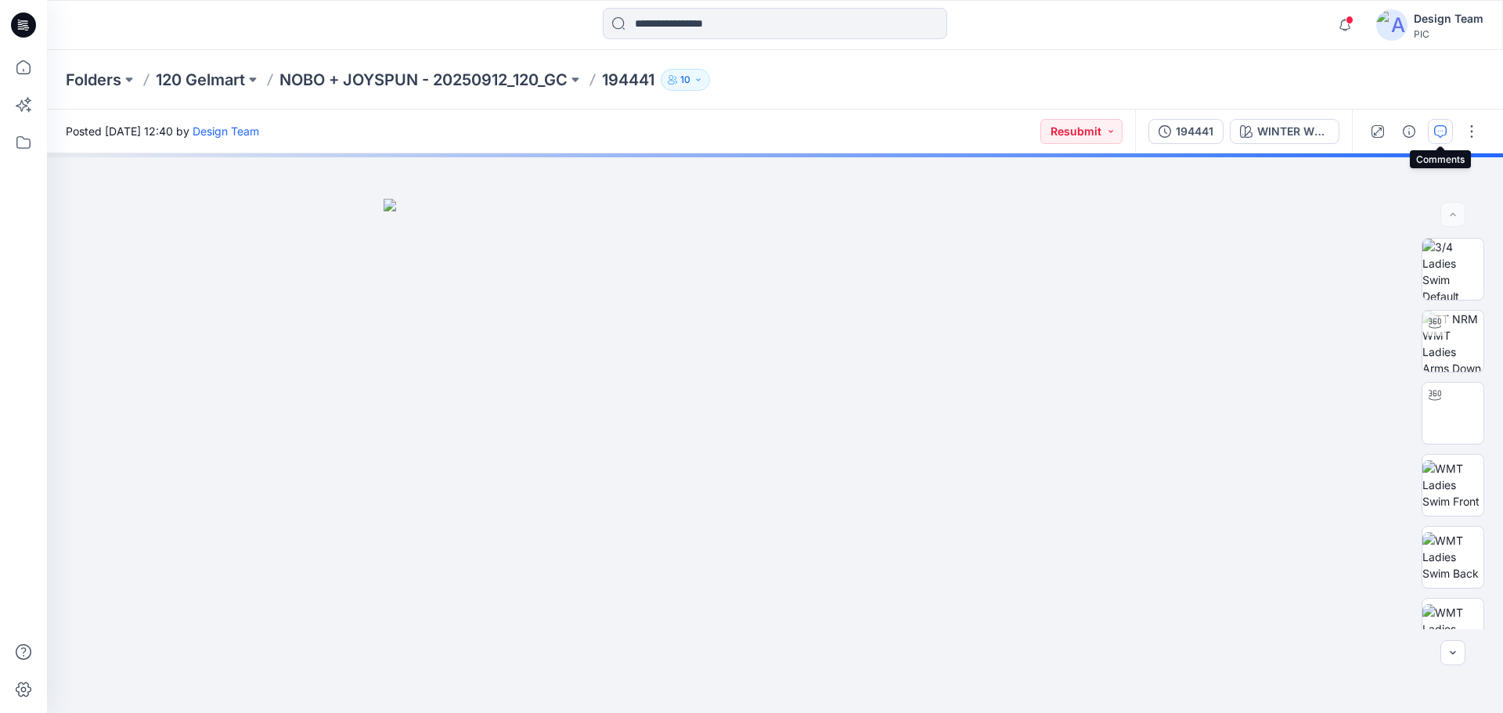
click at [1441, 130] on icon "button" at bounding box center [1440, 131] width 13 height 13
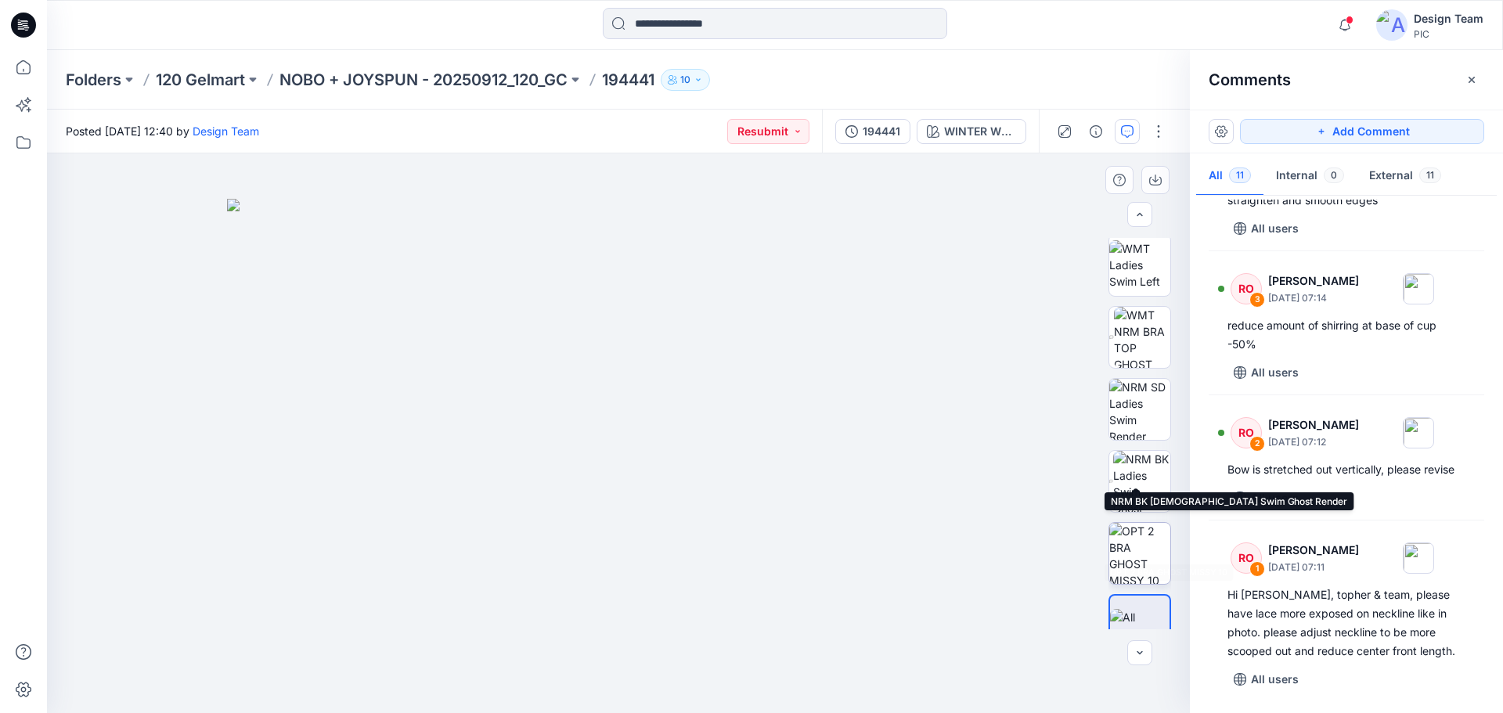
scroll to position [391, 0]
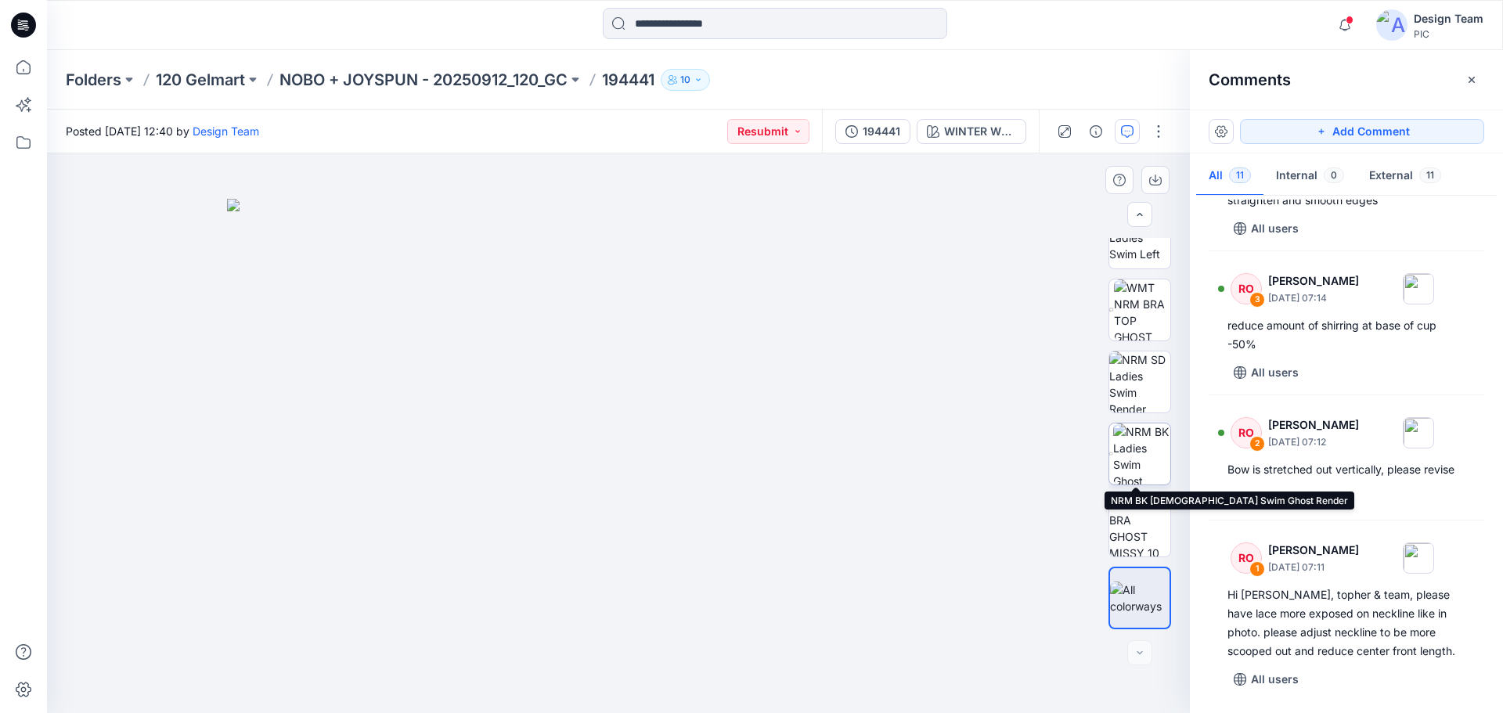
click at [1136, 468] on img at bounding box center [1141, 453] width 57 height 61
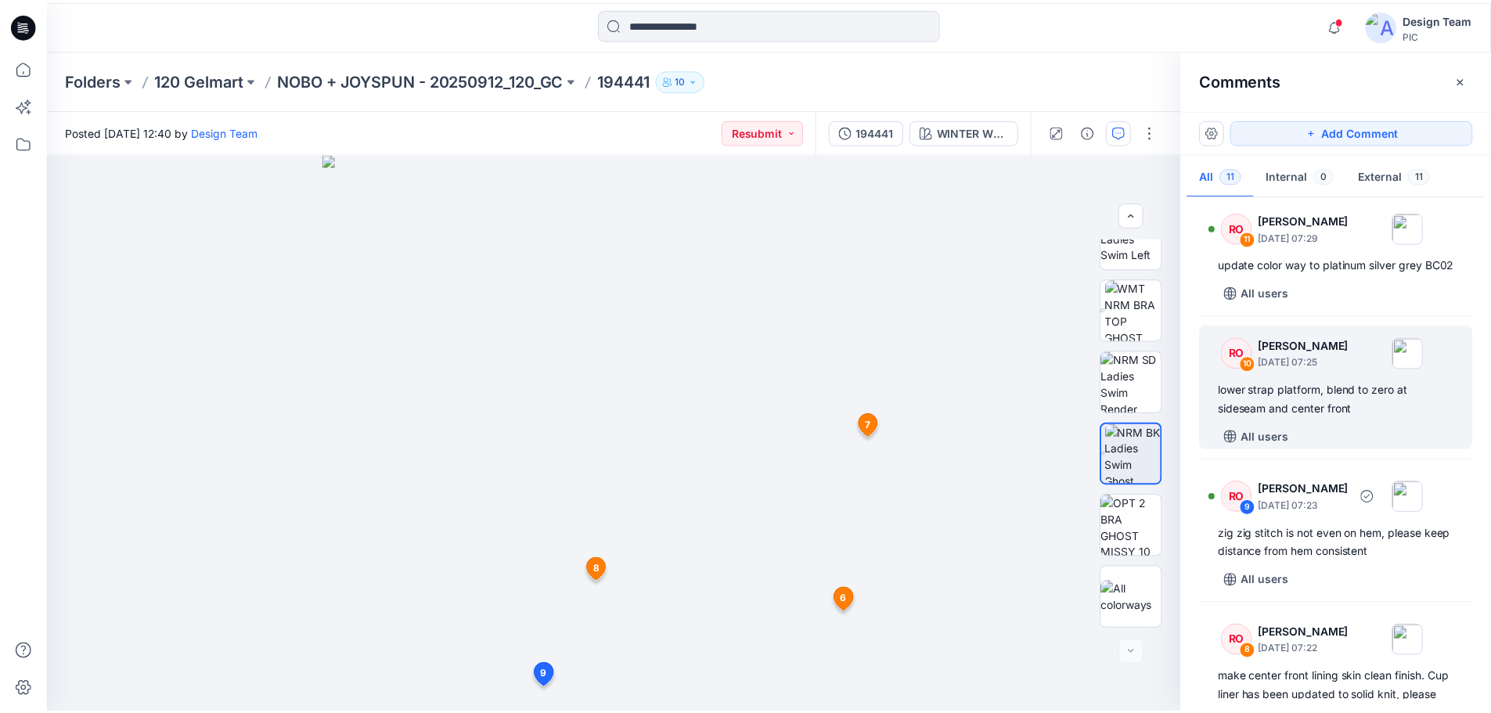
scroll to position [0, 0]
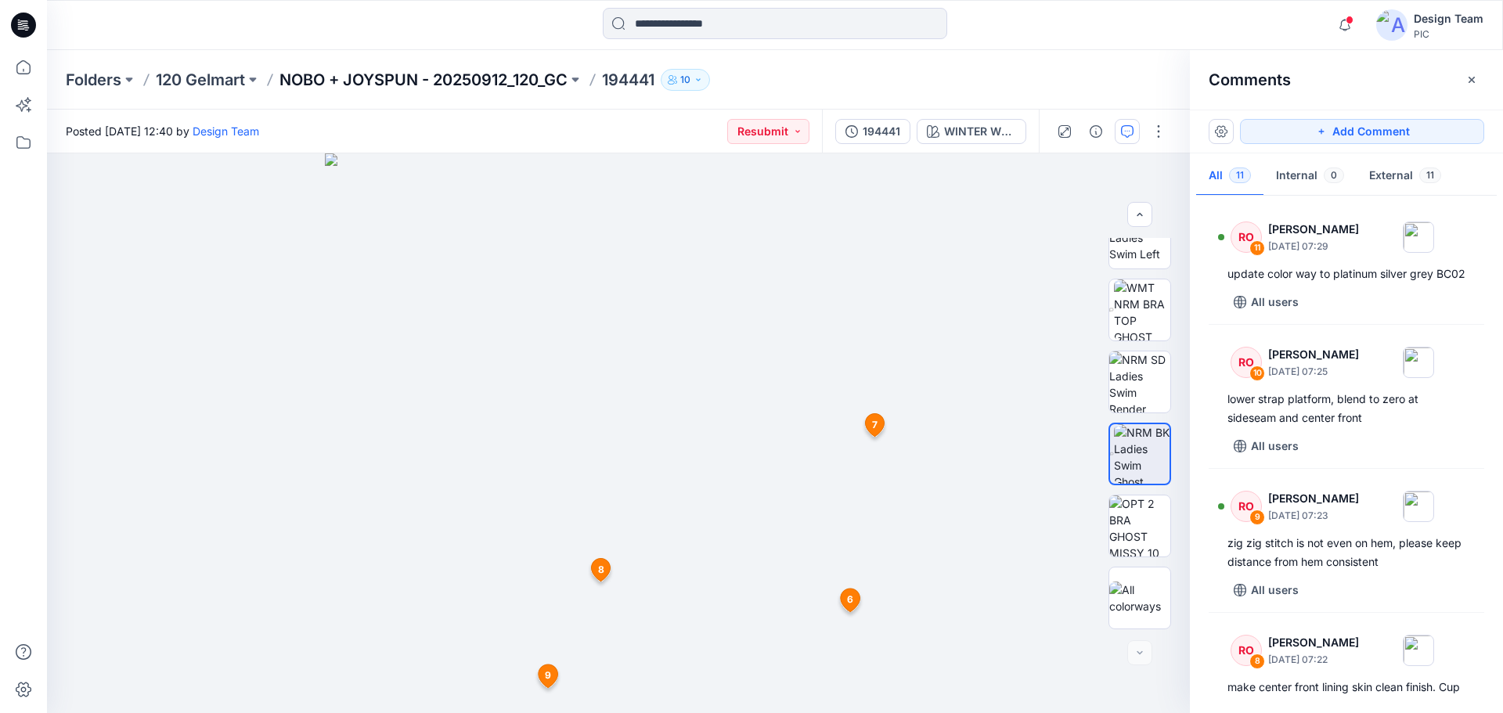
click at [387, 81] on p "NOBO + JOYSPUN - 20250912_120_GC" at bounding box center [423, 80] width 288 height 22
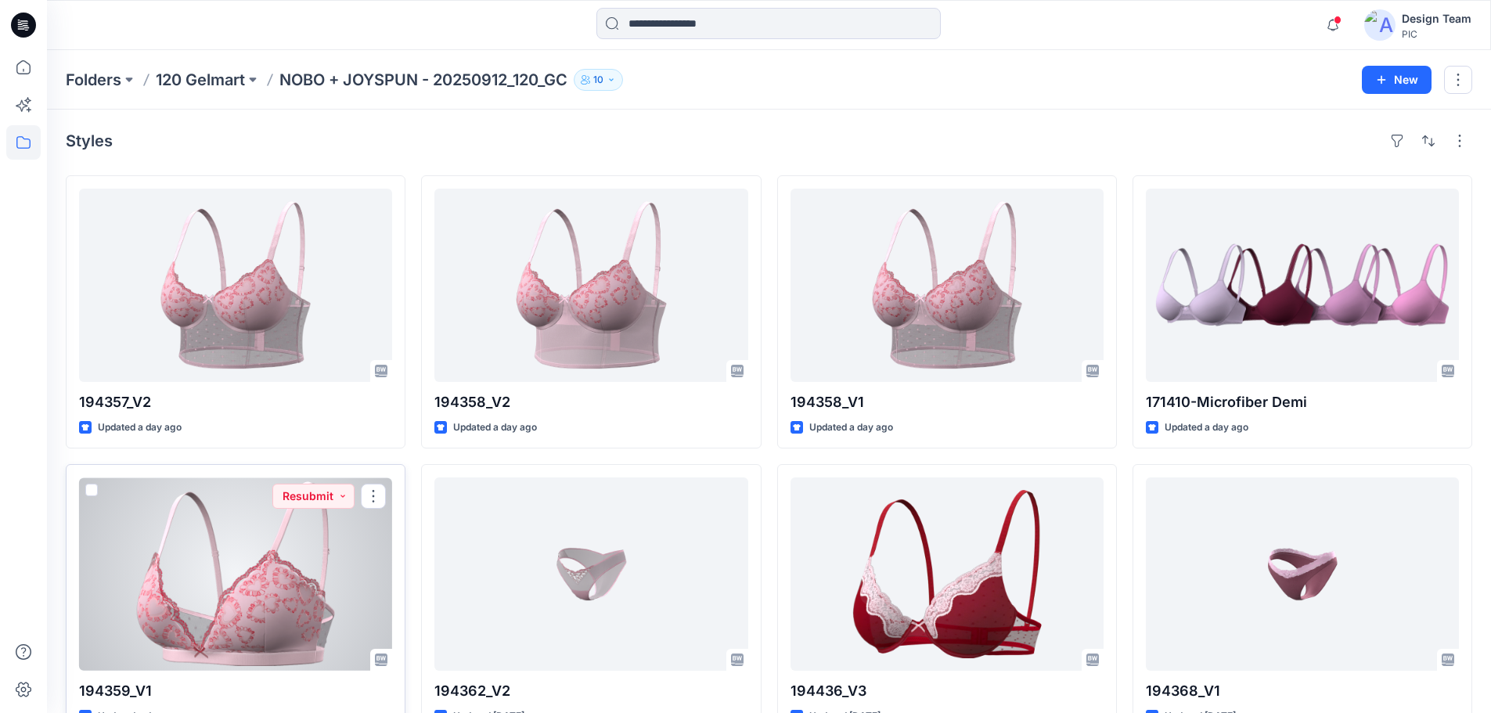
click at [211, 602] on div at bounding box center [235, 573] width 313 height 193
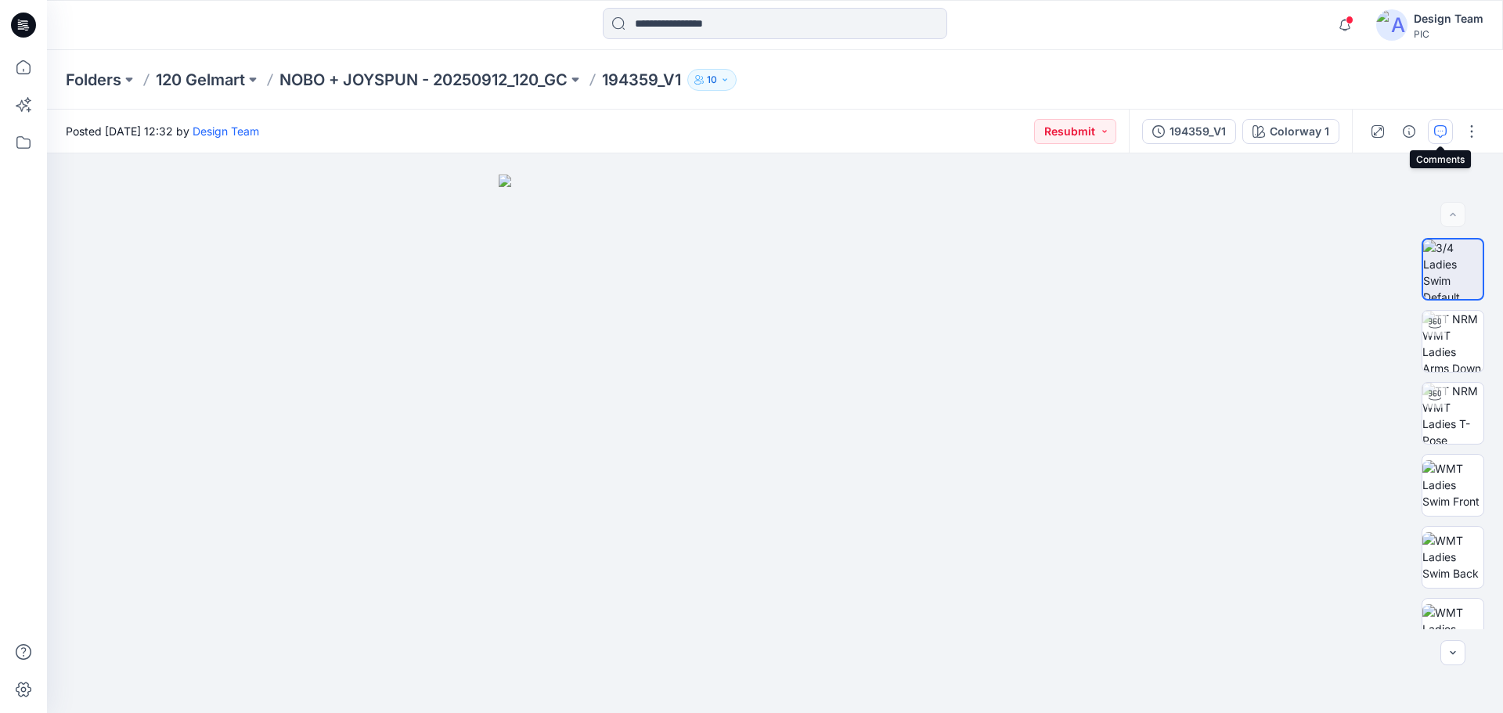
click at [1442, 136] on icon "button" at bounding box center [1440, 131] width 13 height 13
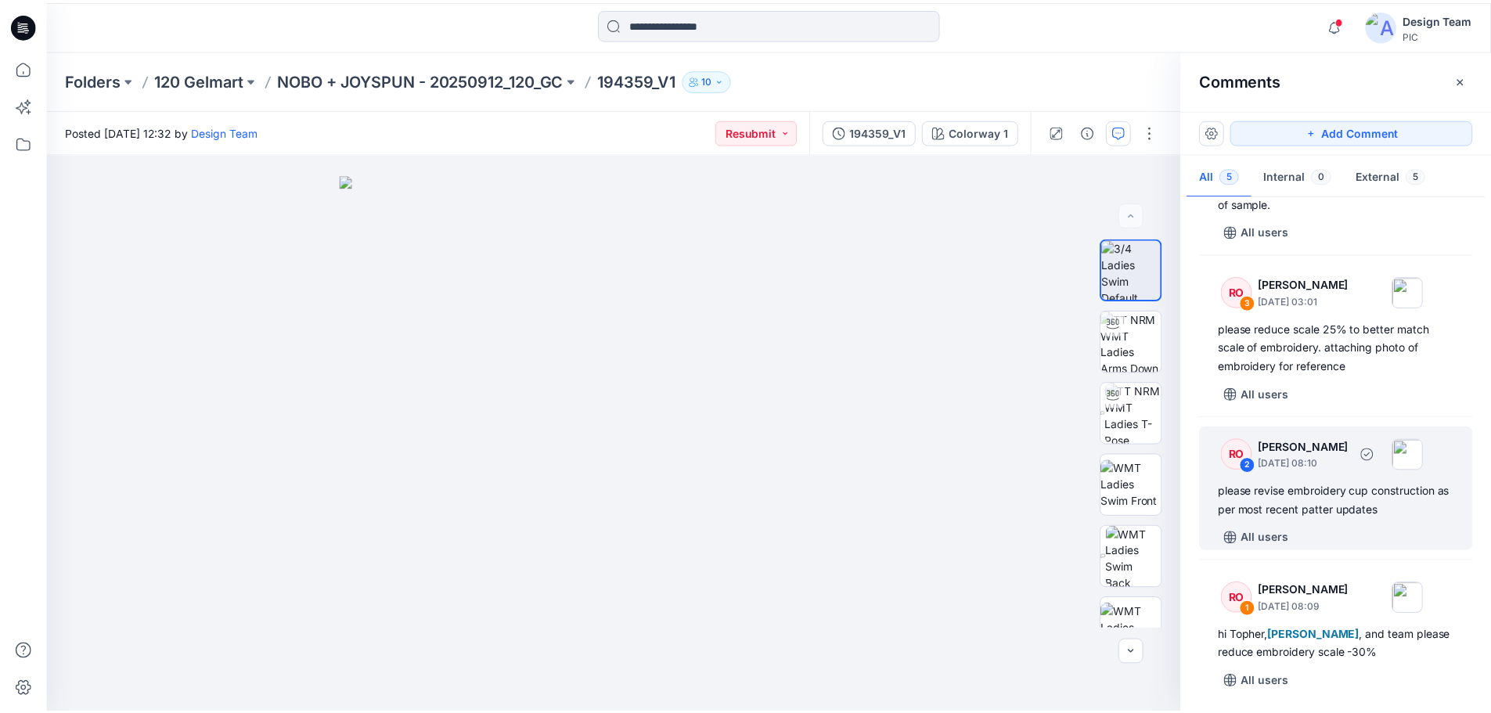
scroll to position [330, 0]
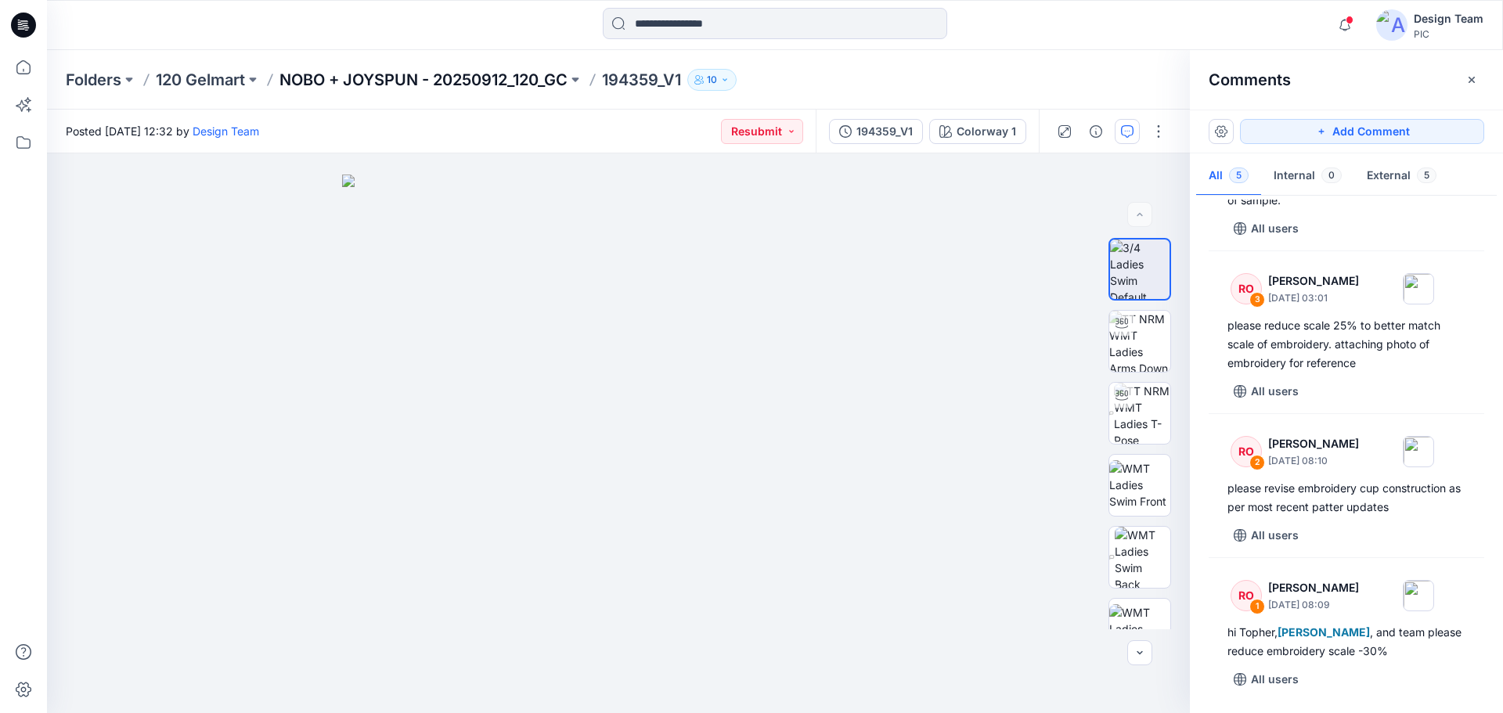
click at [383, 70] on p "NOBO + JOYSPUN - 20250912_120_GC" at bounding box center [423, 80] width 288 height 22
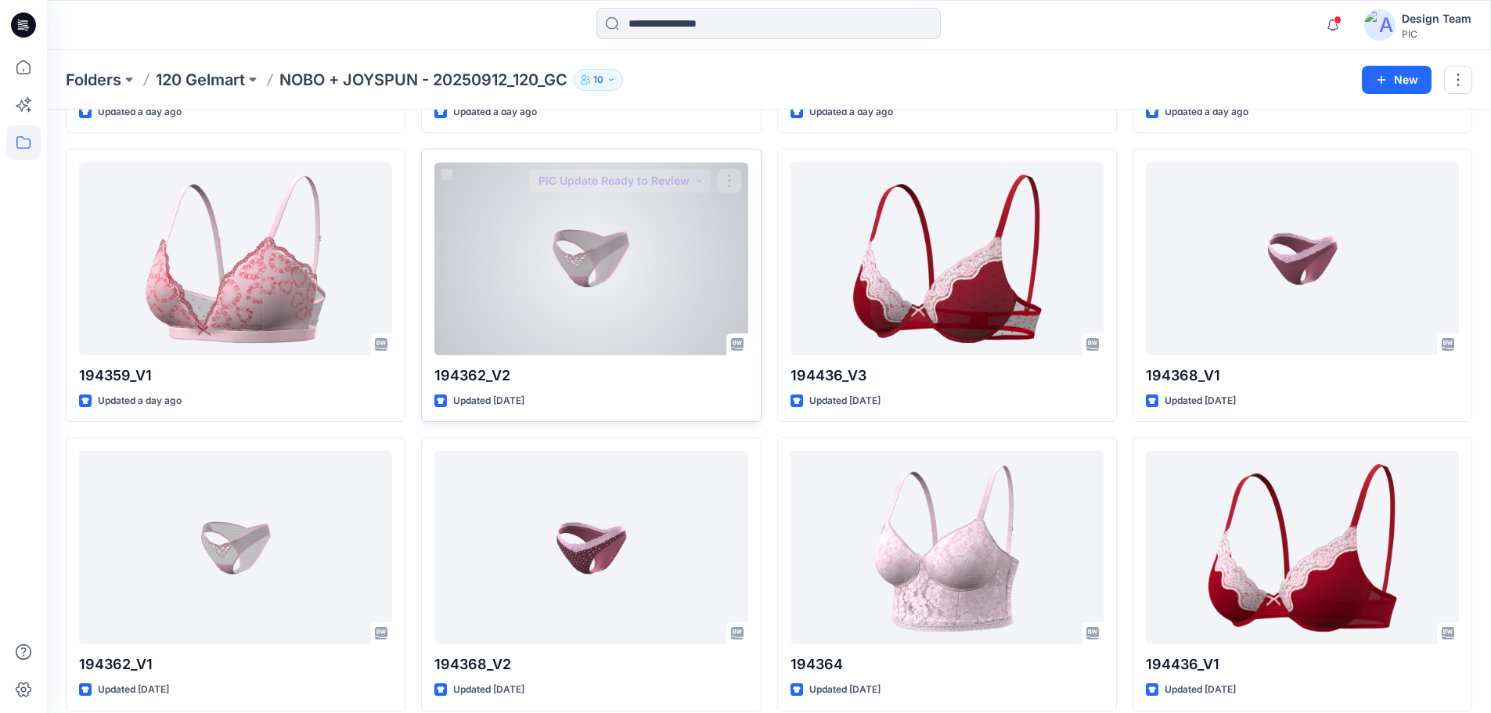
scroll to position [391, 0]
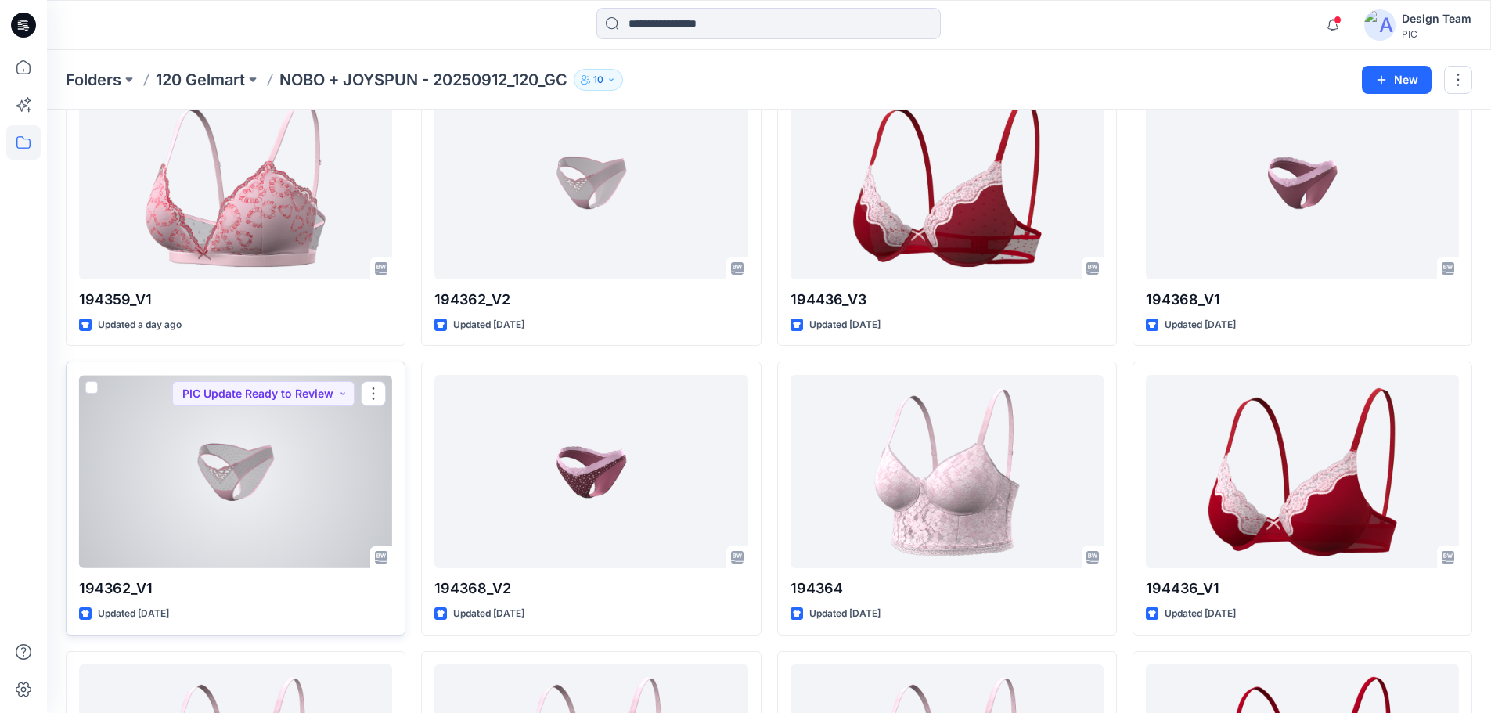
click at [221, 446] on div at bounding box center [235, 471] width 313 height 193
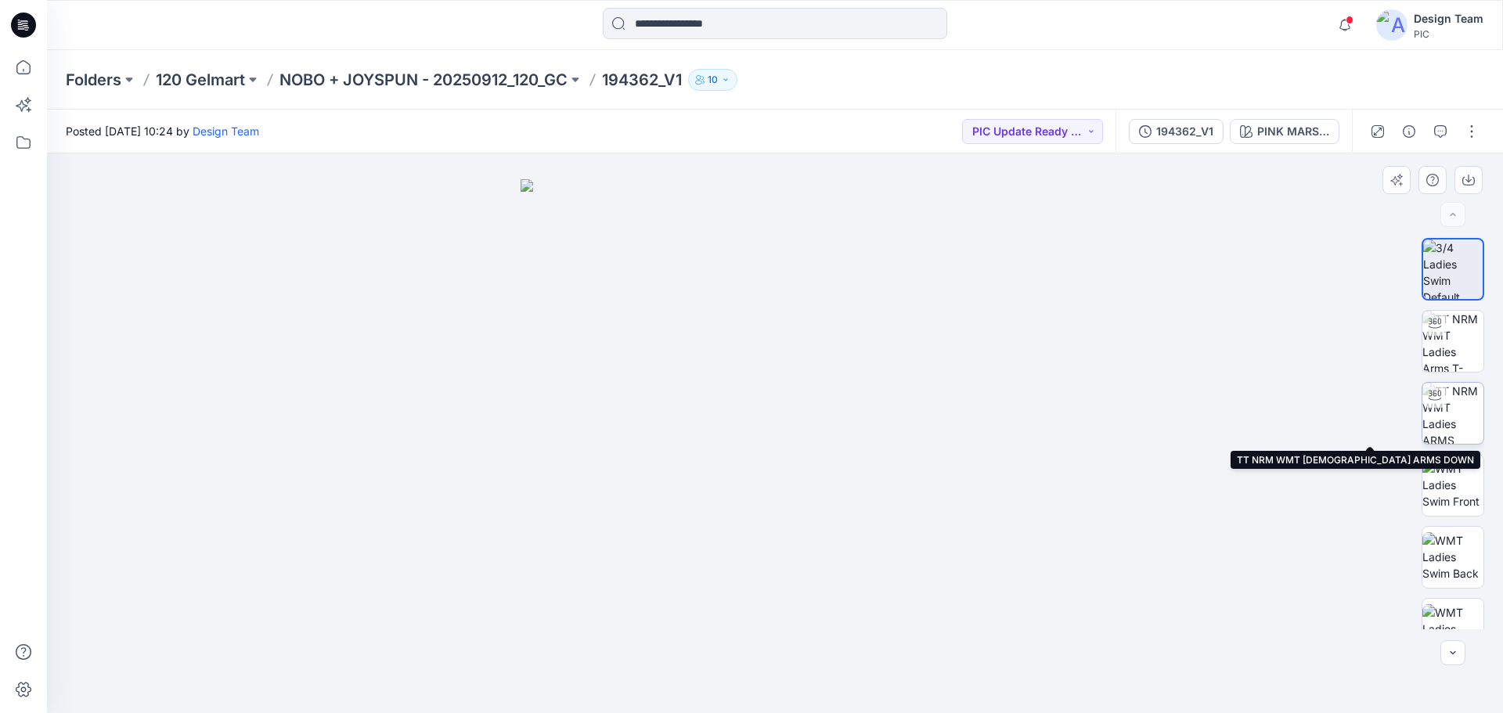
click at [1465, 421] on img at bounding box center [1452, 413] width 61 height 61
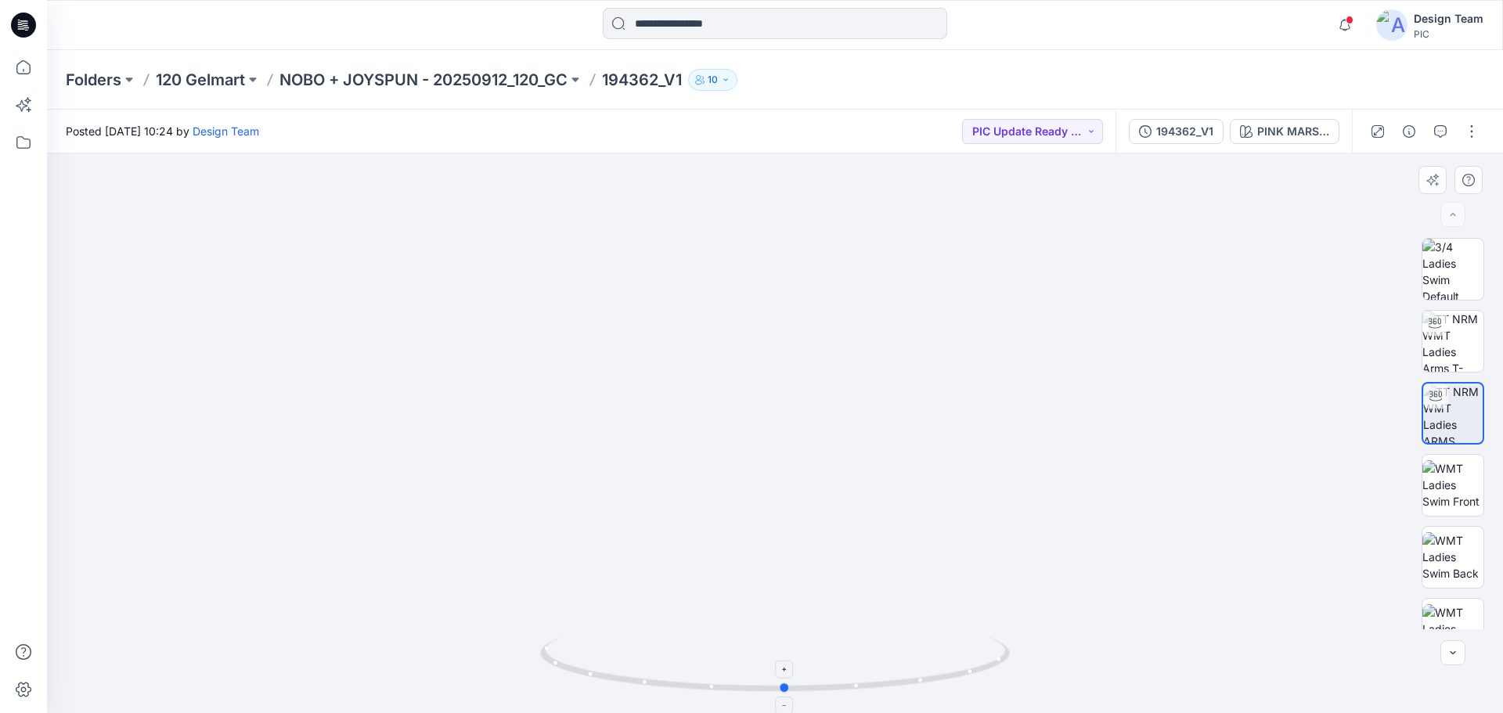
drag, startPoint x: 978, startPoint y: 672, endPoint x: 988, endPoint y: 671, distance: 10.2
click at [988, 671] on icon at bounding box center [776, 666] width 473 height 59
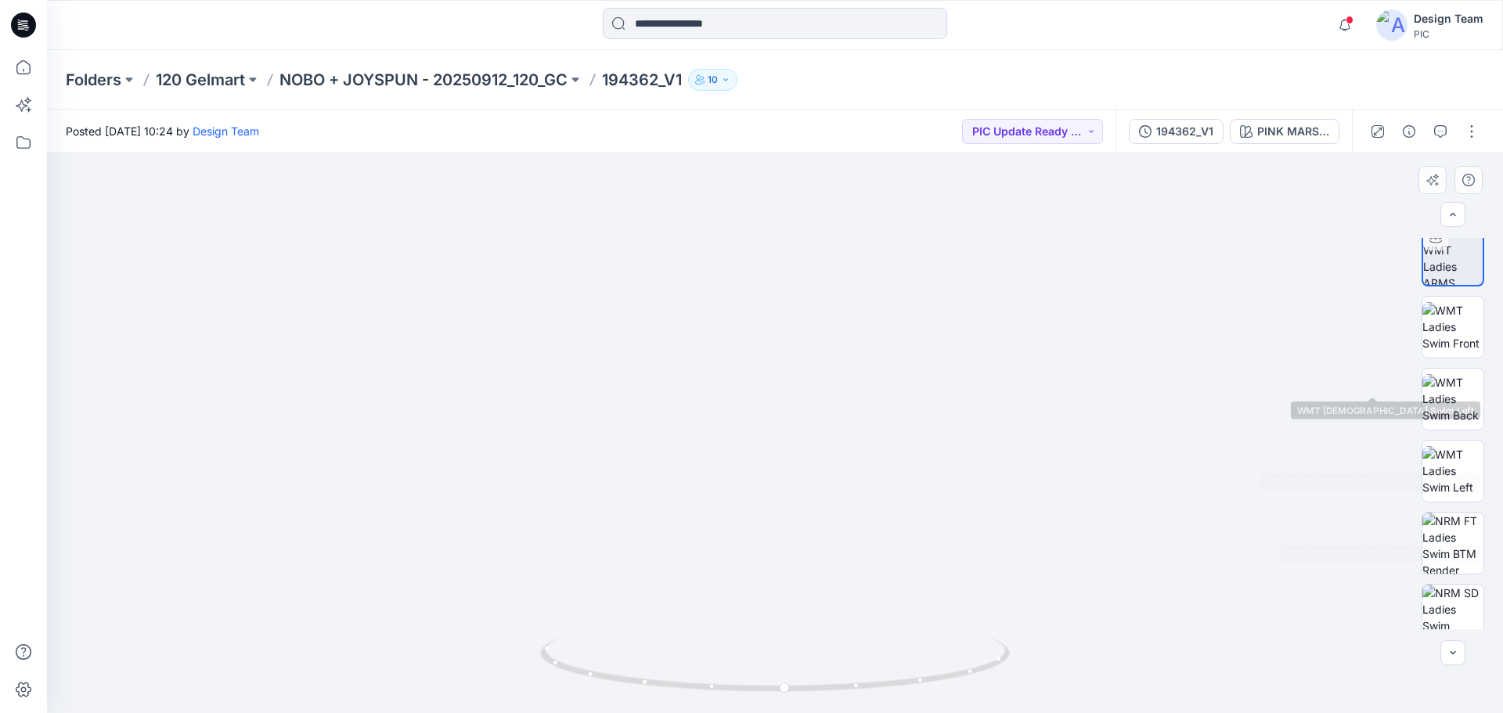
scroll to position [319, 0]
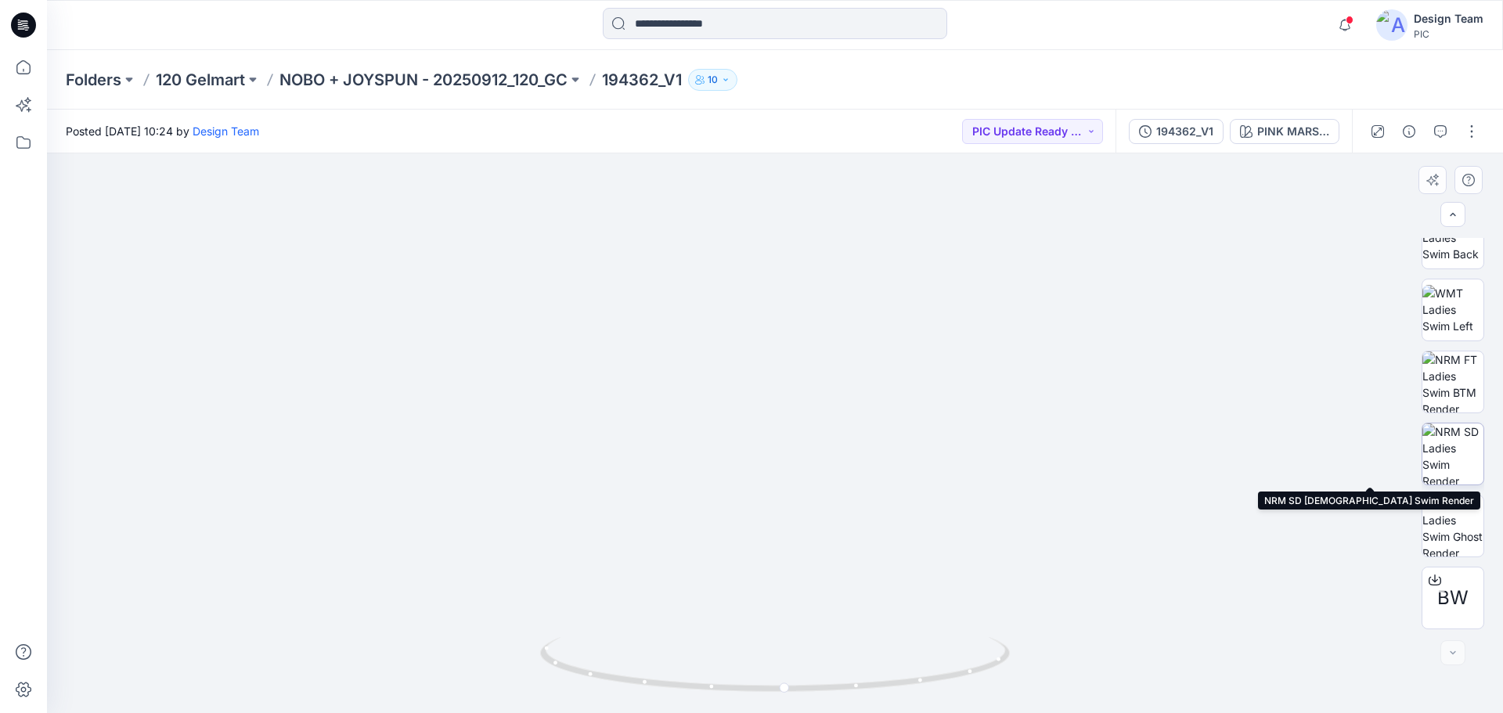
click at [1455, 452] on img at bounding box center [1452, 453] width 61 height 61
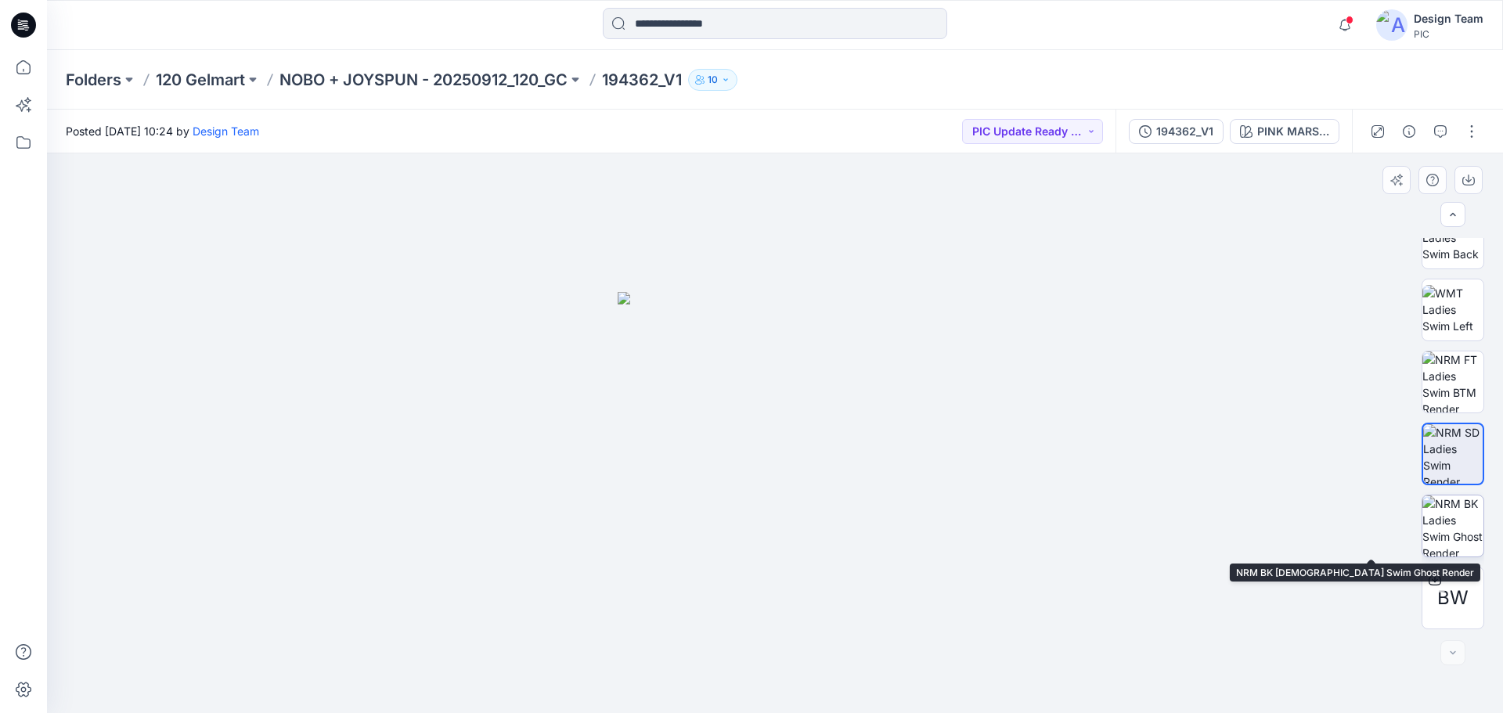
click at [1450, 513] on img at bounding box center [1452, 525] width 61 height 61
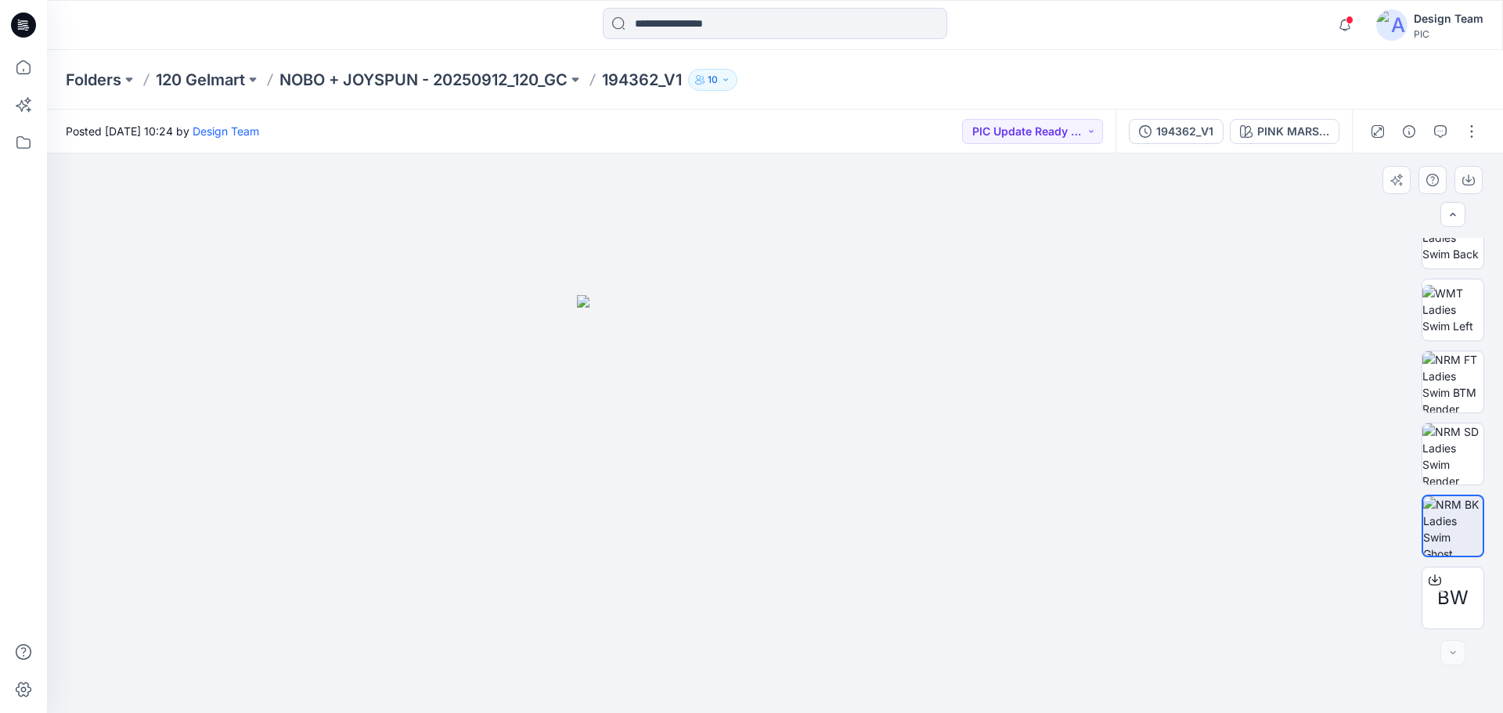
drag, startPoint x: 918, startPoint y: 481, endPoint x: 886, endPoint y: 486, distance: 32.4
click at [886, 486] on img at bounding box center [775, 504] width 396 height 419
click at [759, 404] on img at bounding box center [775, 504] width 396 height 419
drag, startPoint x: 759, startPoint y: 405, endPoint x: 768, endPoint y: 416, distance: 13.9
click at [757, 416] on img at bounding box center [775, 504] width 396 height 419
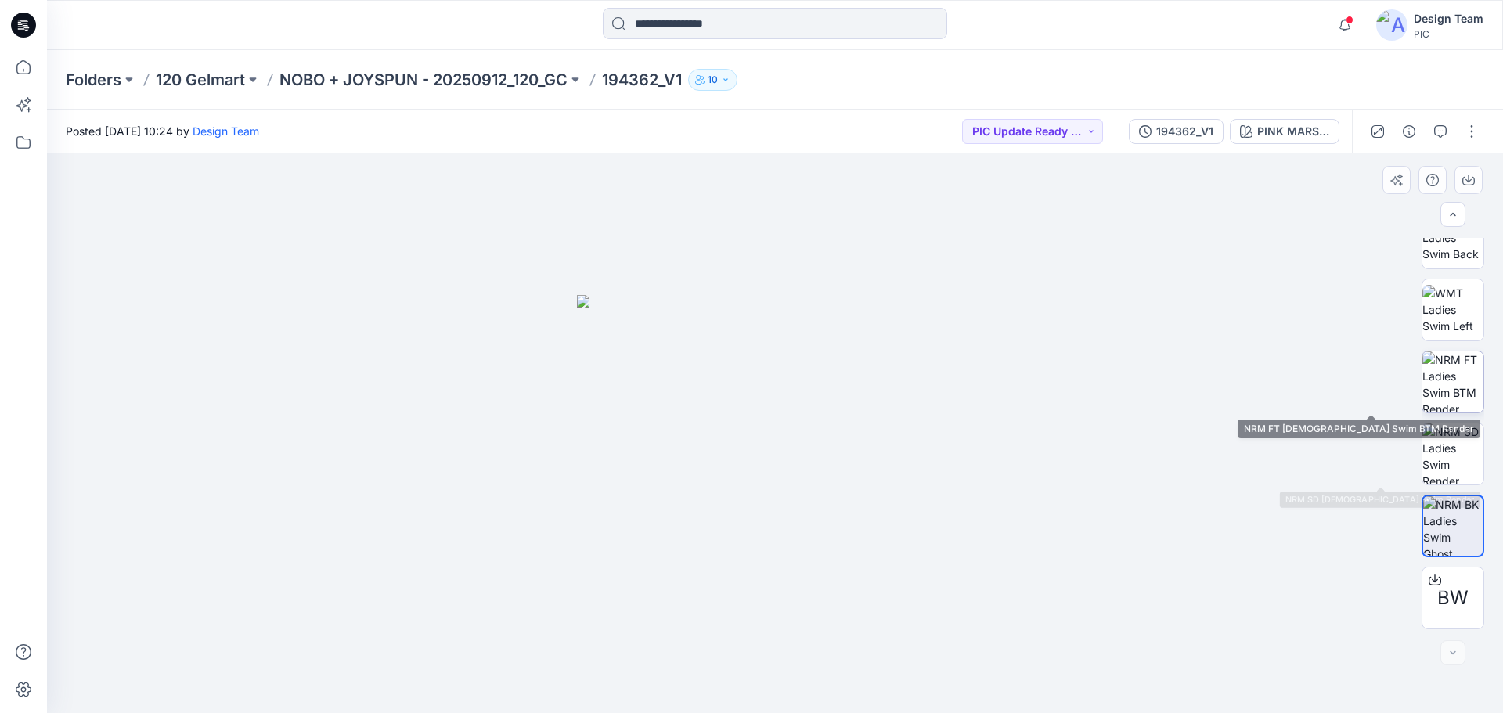
click at [1442, 391] on img at bounding box center [1452, 381] width 61 height 61
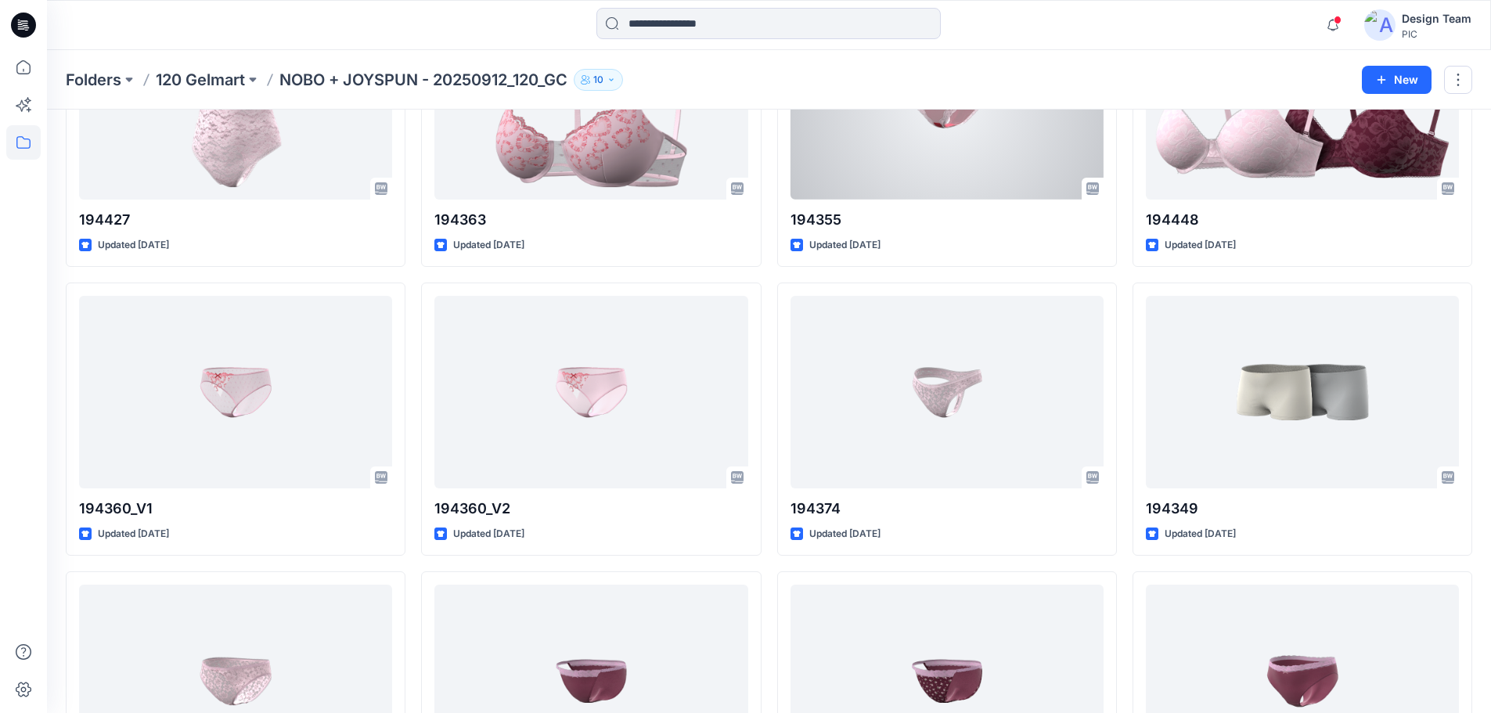
scroll to position [2348, 0]
